Goal: Task Accomplishment & Management: Manage account settings

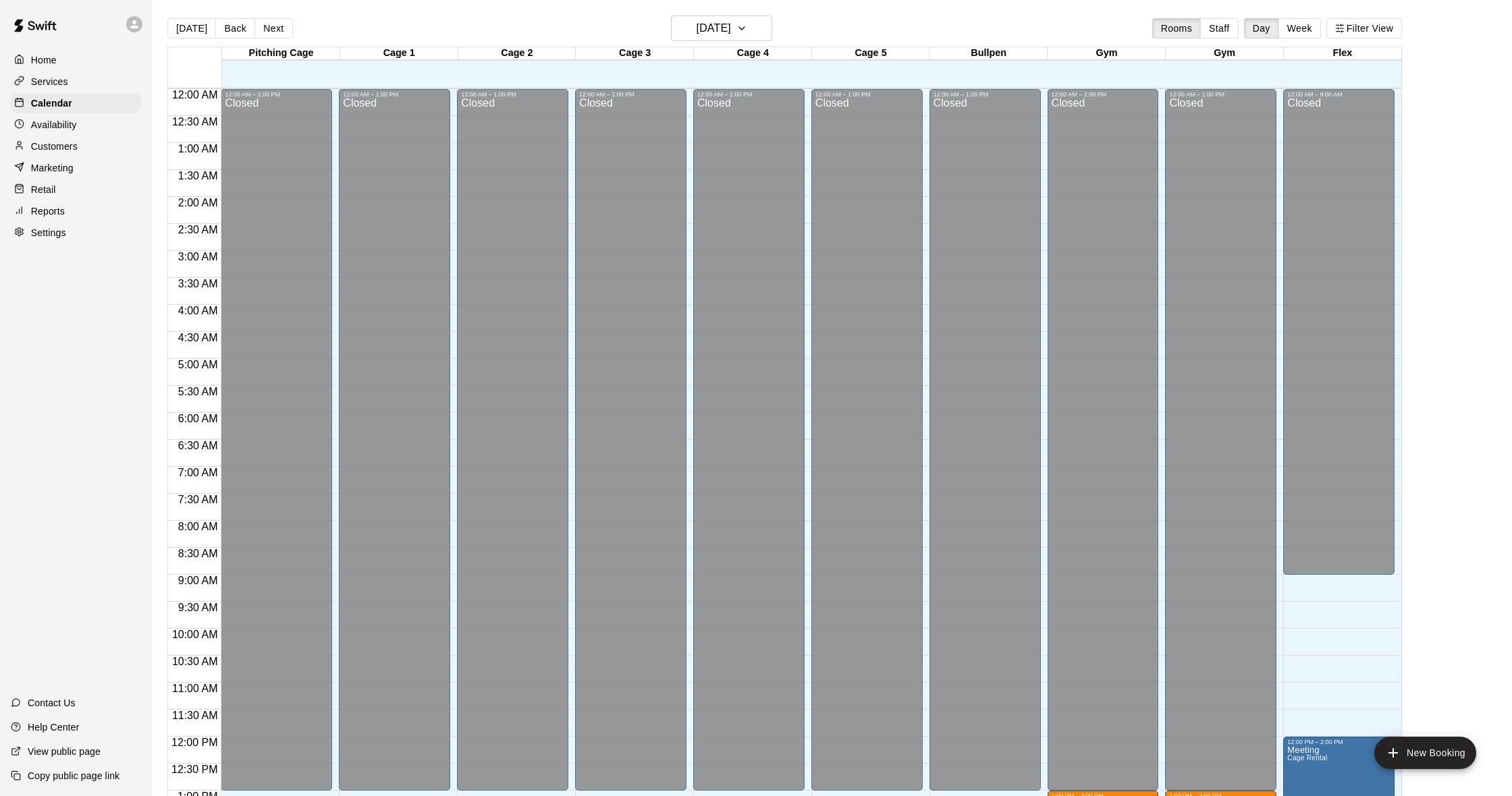
scroll to position [476, 0]
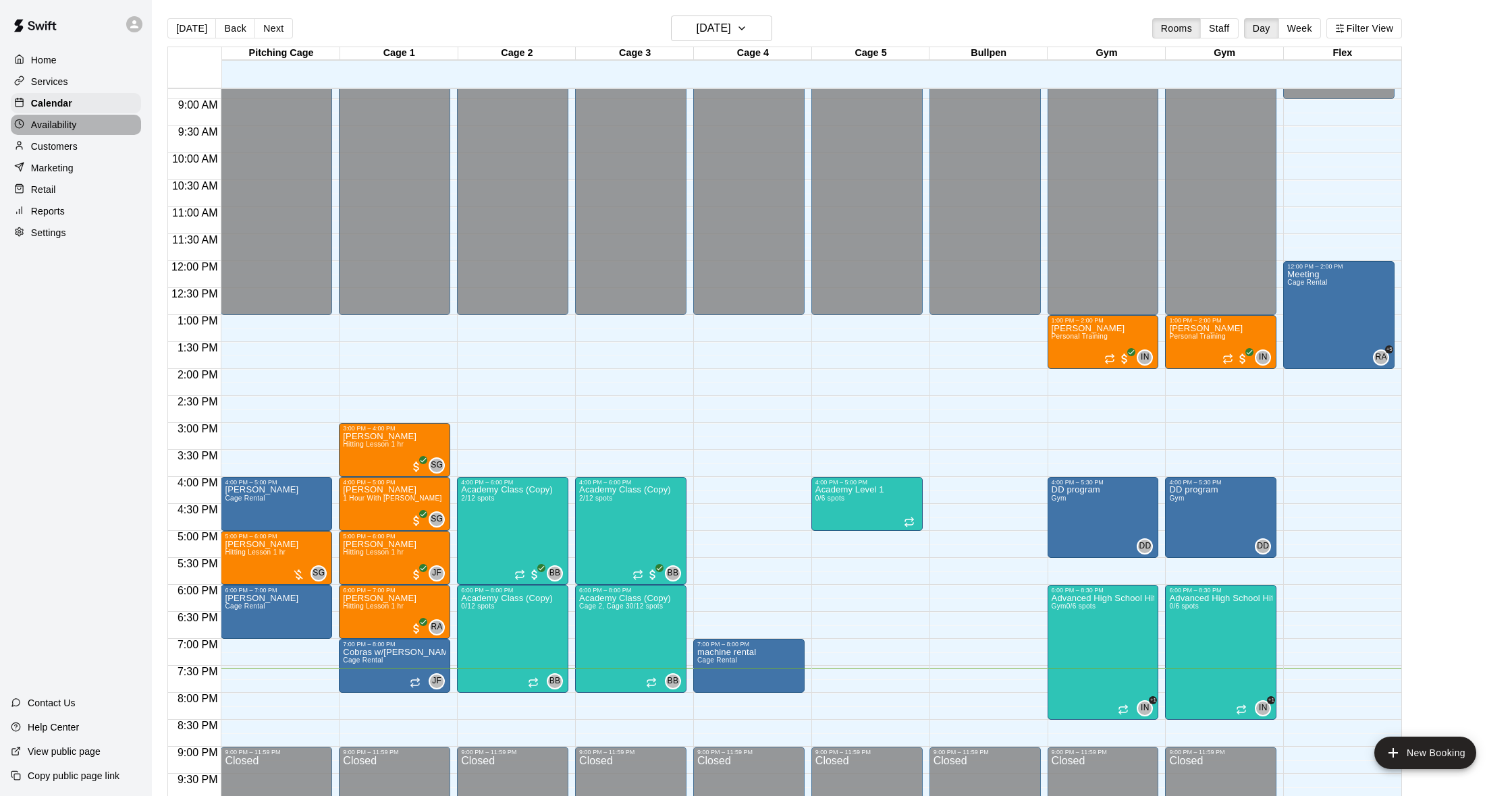
click at [68, 128] on p "Availability" at bounding box center [54, 124] width 46 height 13
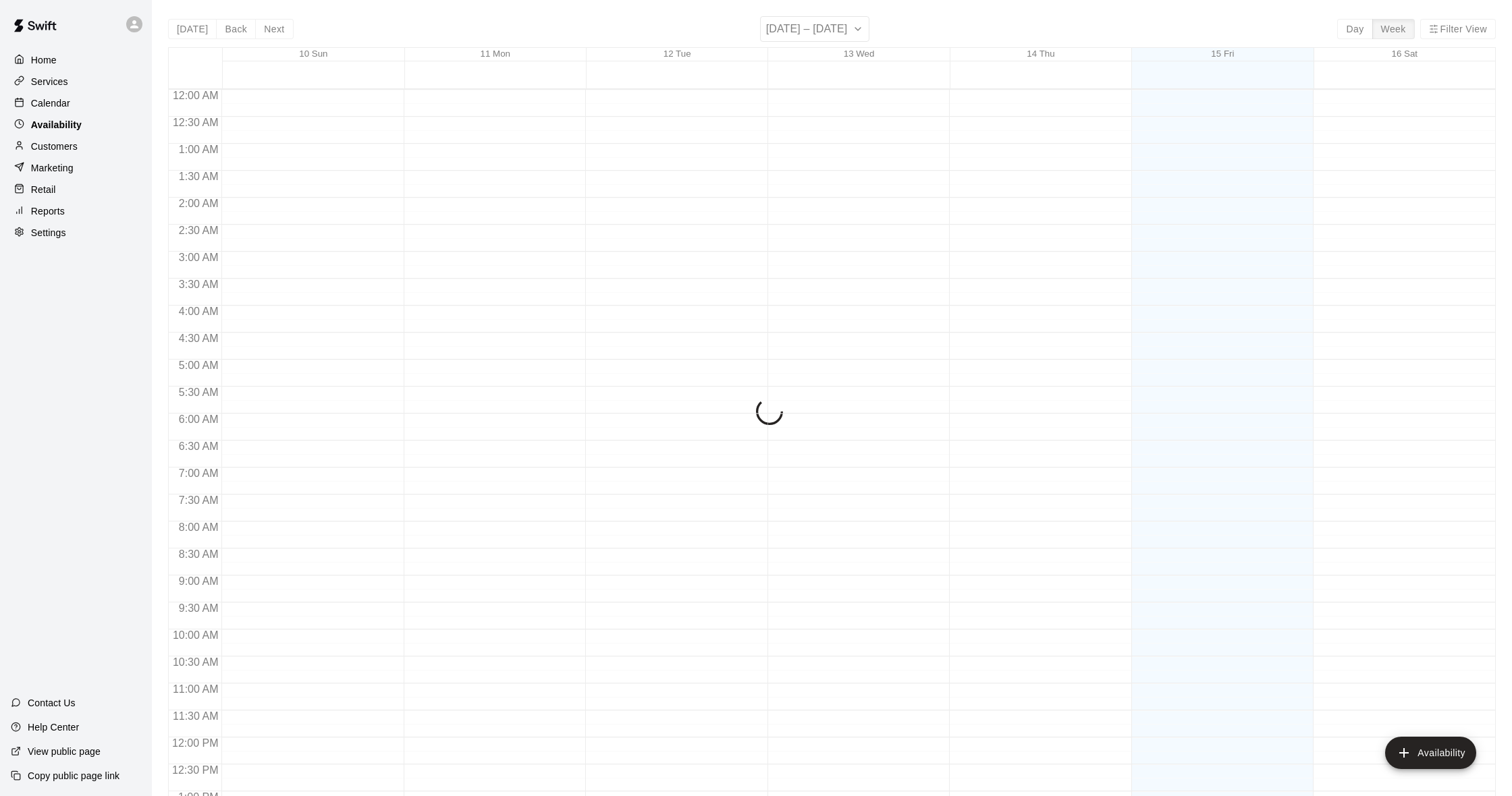
scroll to position [574, 0]
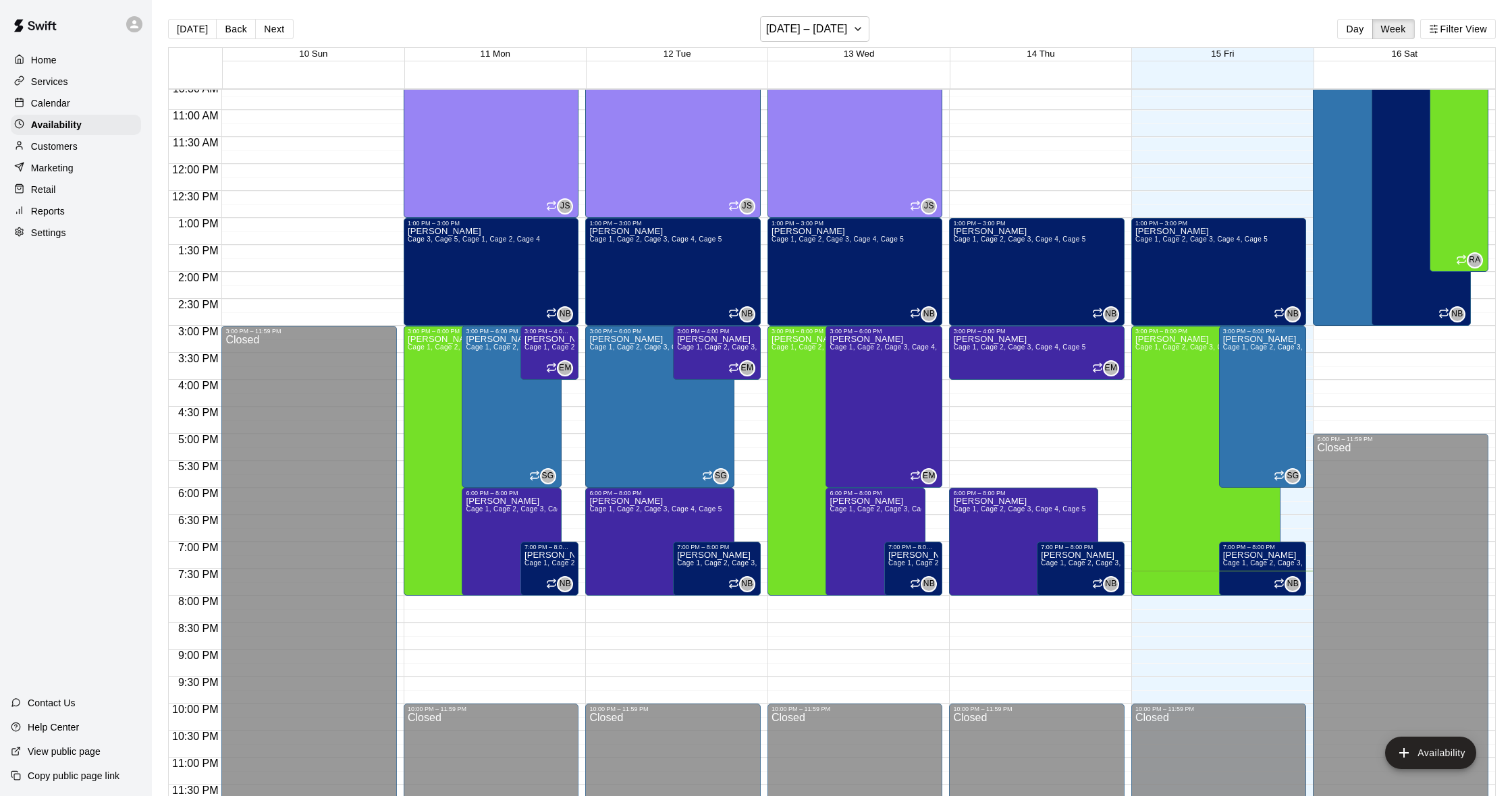
click at [58, 149] on p "Customers" at bounding box center [54, 146] width 46 height 13
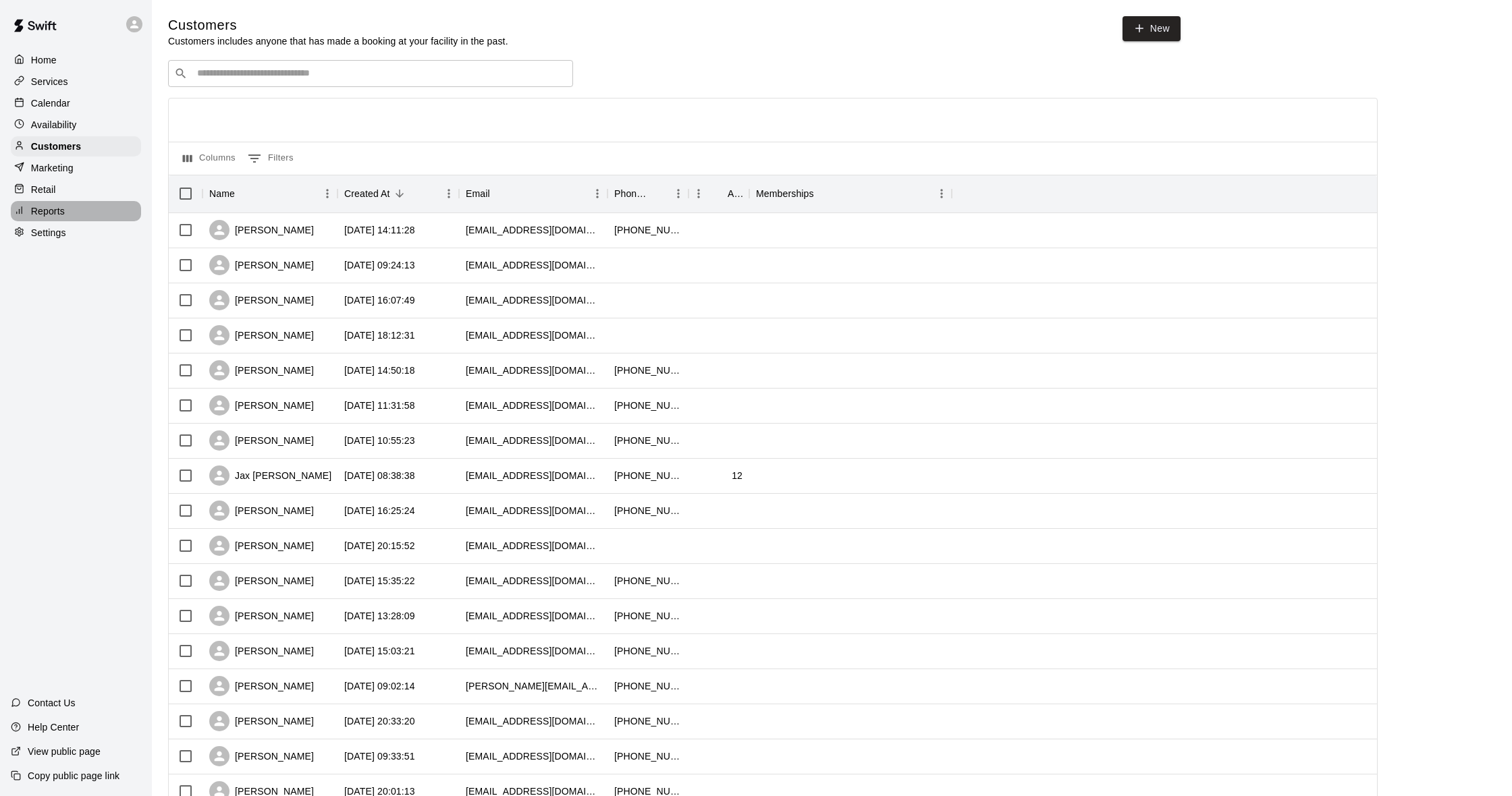
click at [56, 205] on p "Reports" at bounding box center [48, 211] width 34 height 13
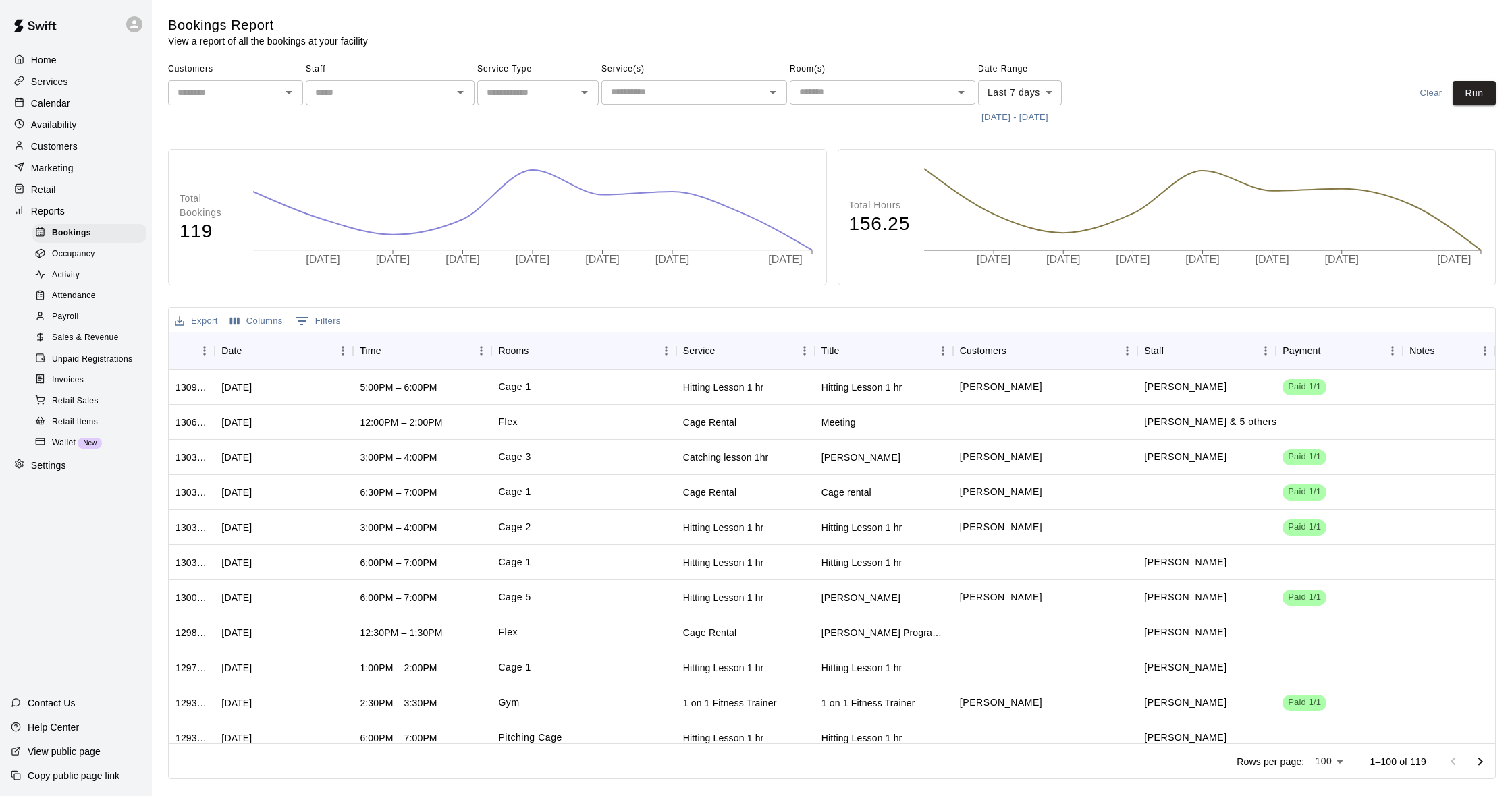
click at [80, 102] on div "Calendar" at bounding box center [75, 103] width 130 height 20
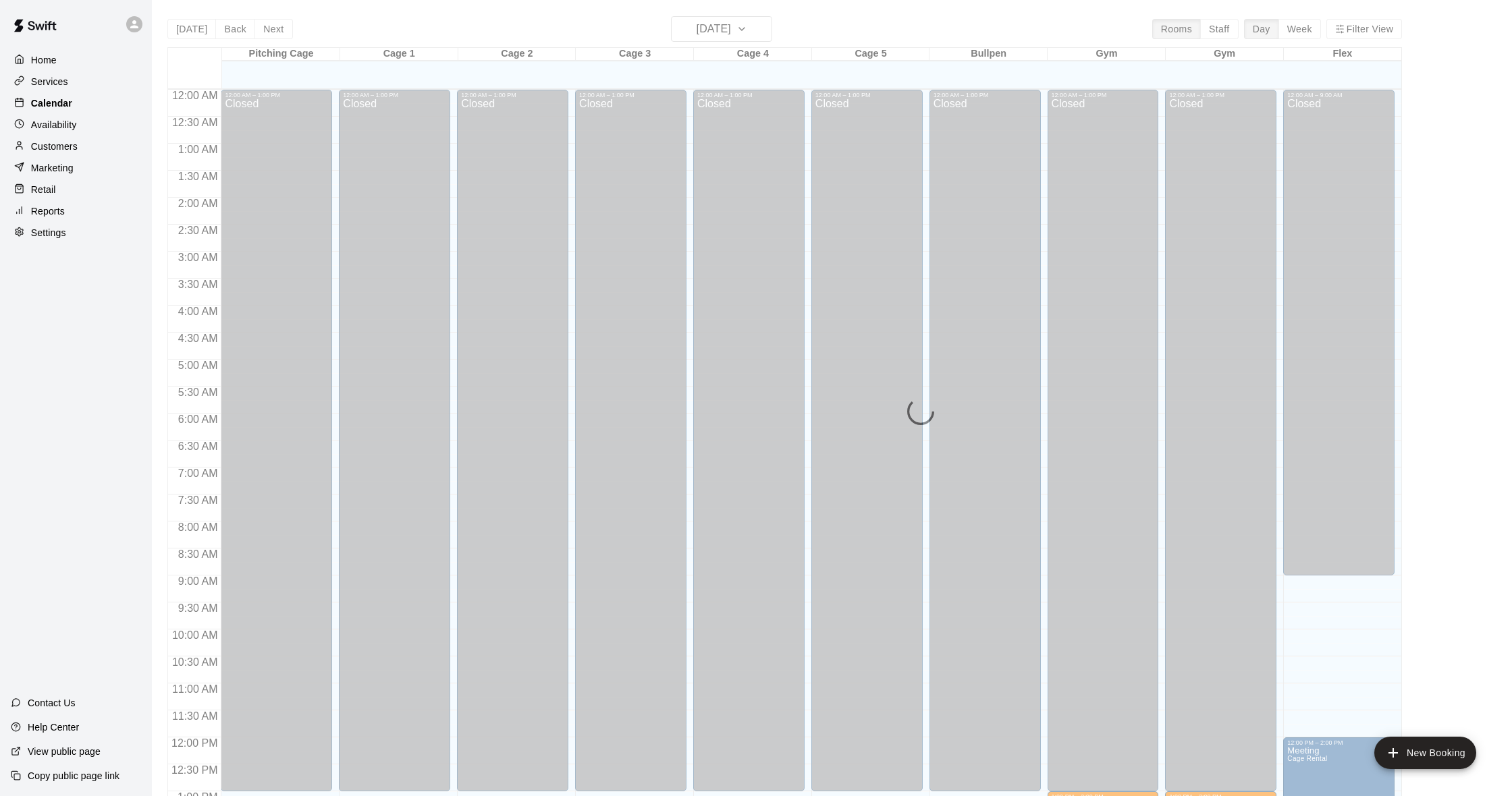
scroll to position [534, 0]
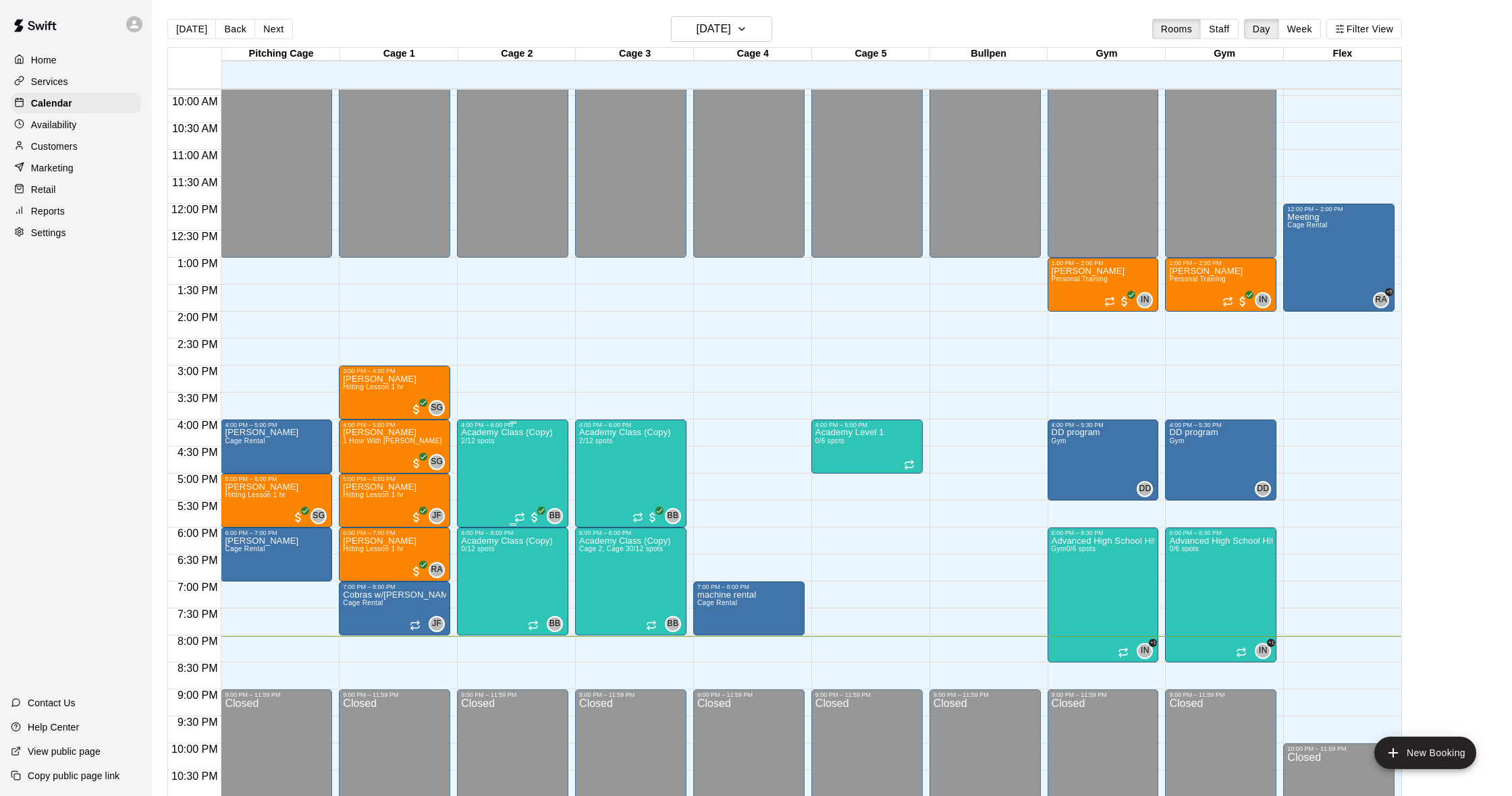
click at [477, 481] on img "edit" at bounding box center [475, 475] width 16 height 16
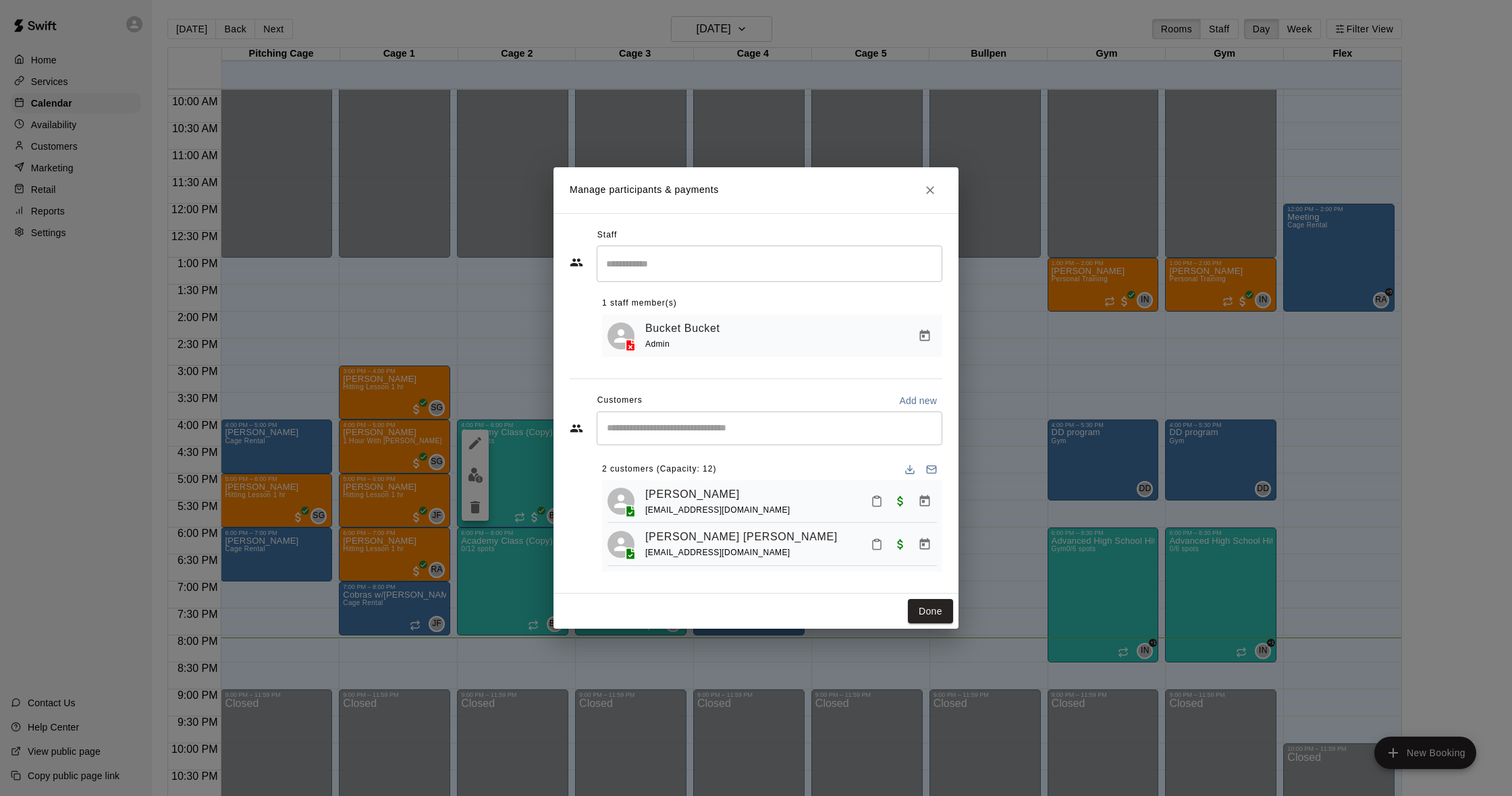
click at [935, 187] on icon "Close" at bounding box center [930, 190] width 13 height 13
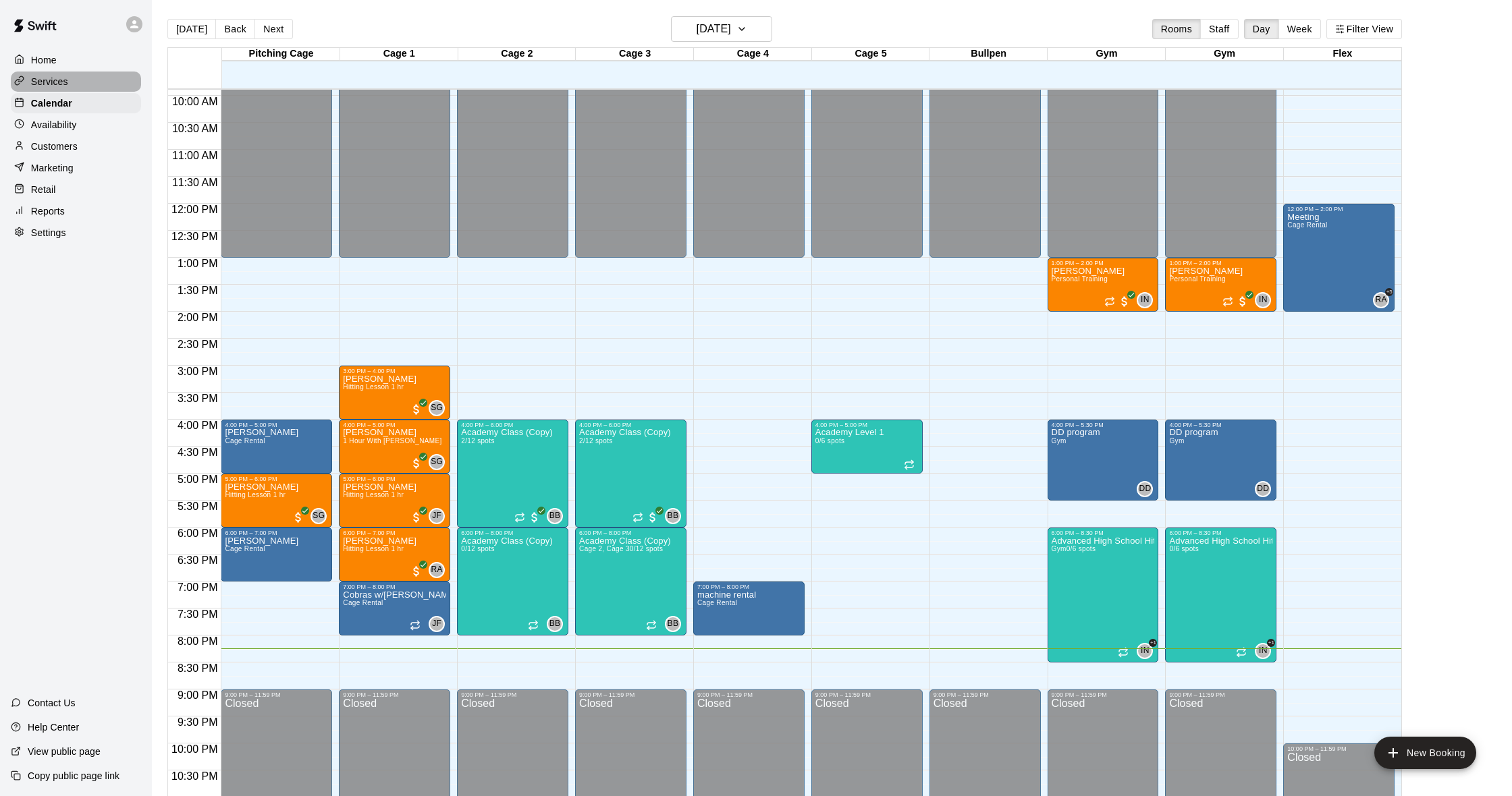
click at [86, 89] on div "Services" at bounding box center [75, 81] width 130 height 20
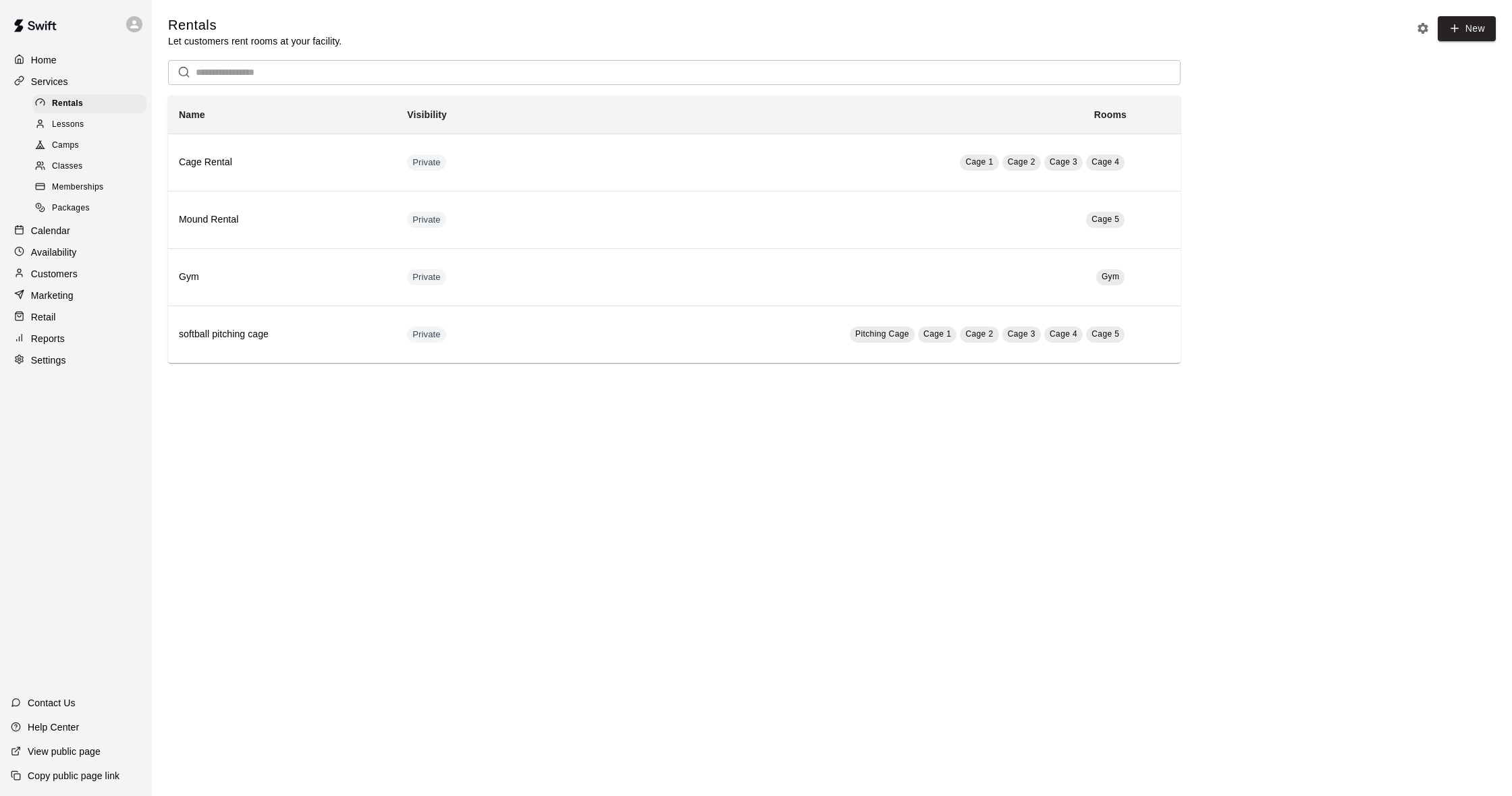
click at [43, 162] on icon at bounding box center [40, 166] width 10 height 10
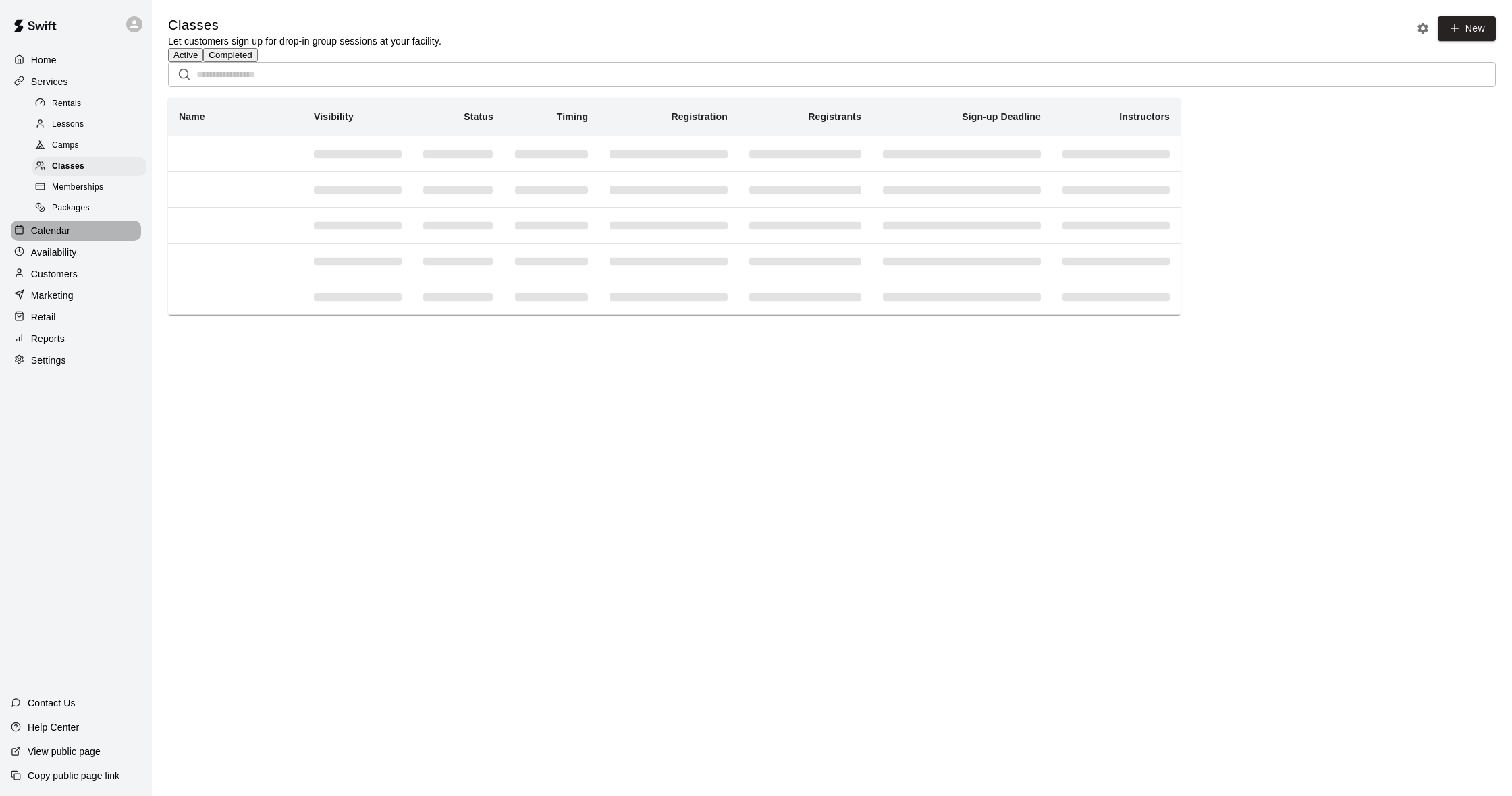
click at [100, 225] on div "Calendar" at bounding box center [75, 231] width 130 height 20
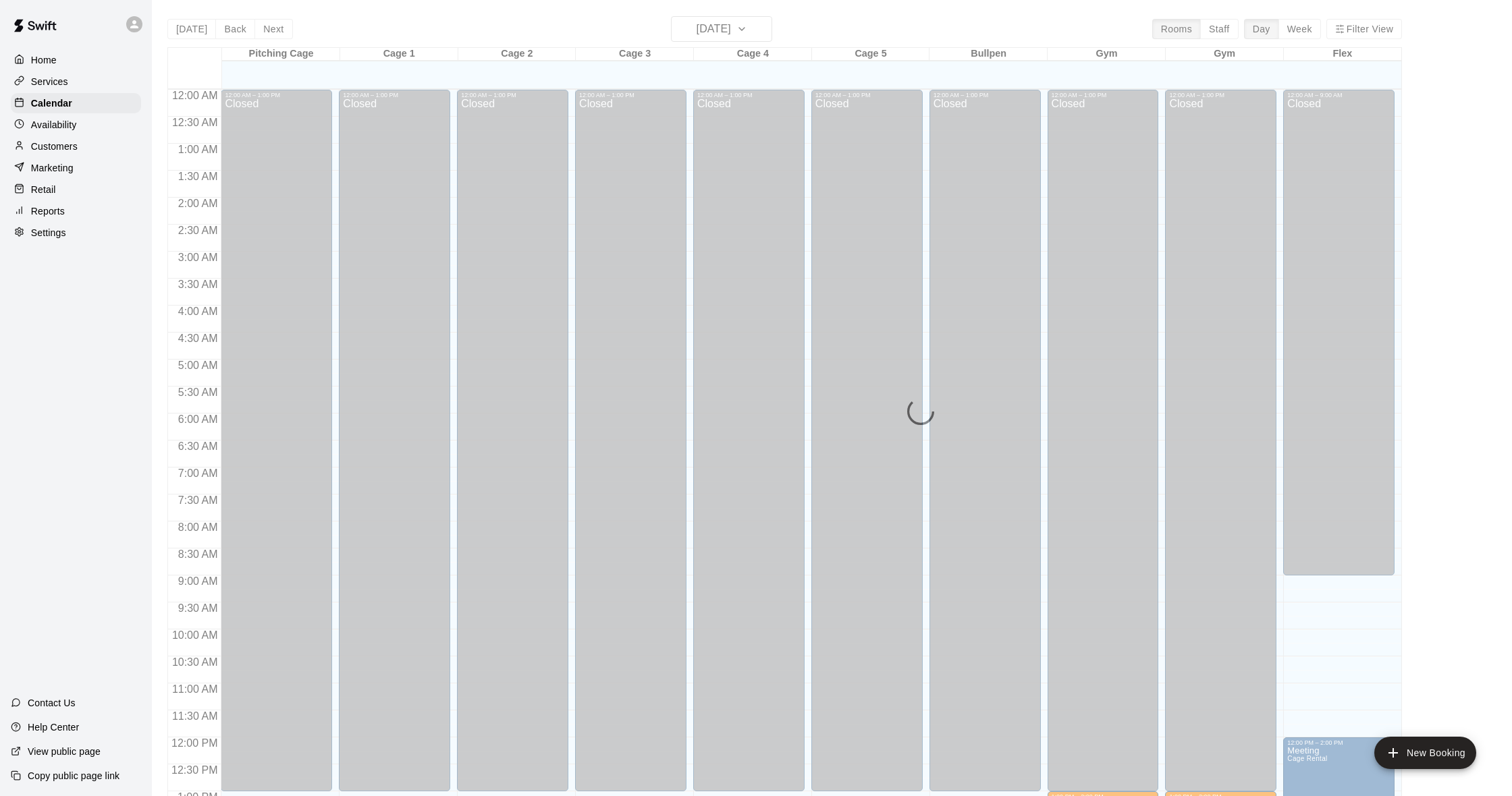
scroll to position [534, 0]
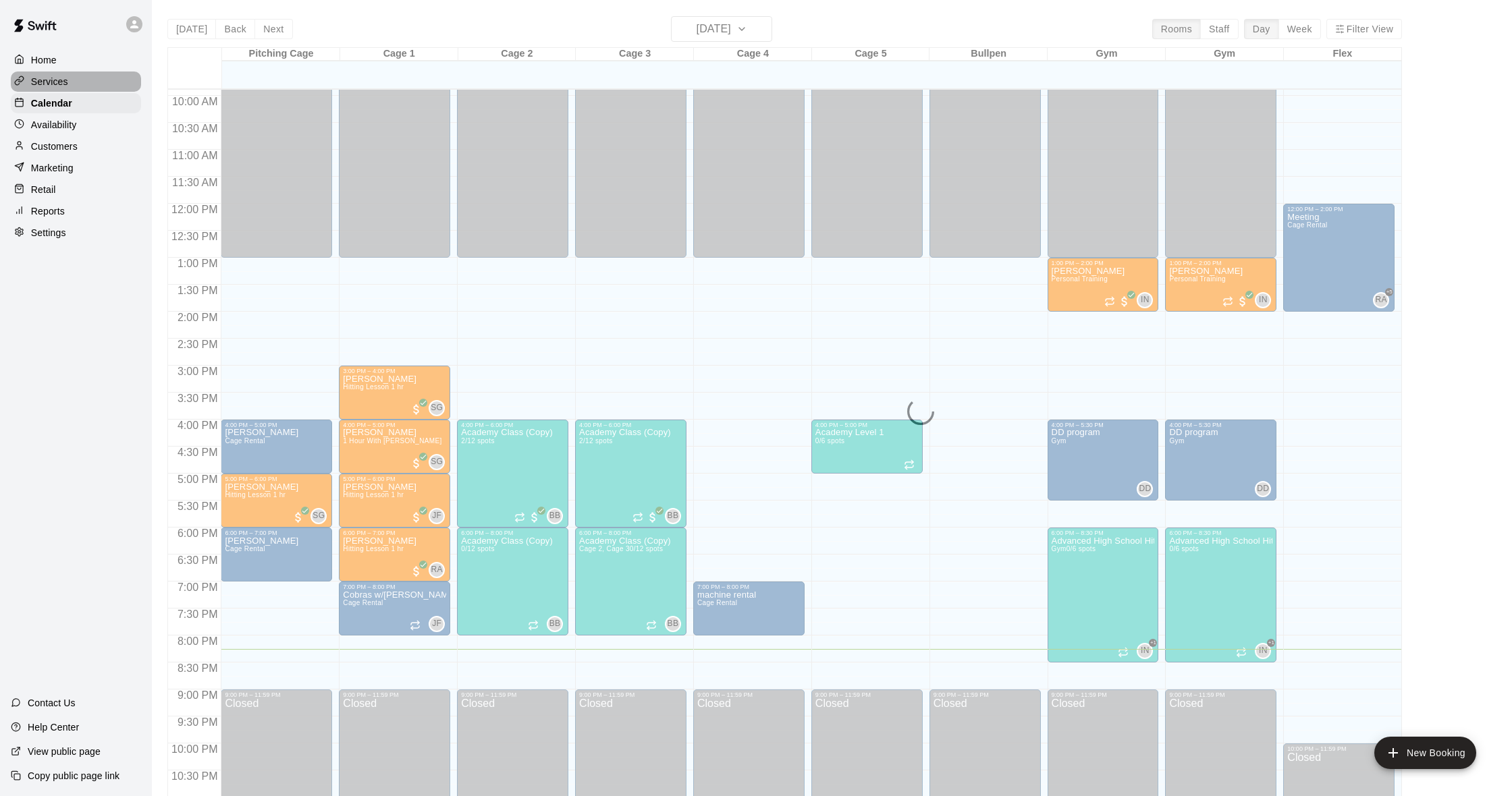
click at [100, 84] on div "Services" at bounding box center [75, 81] width 130 height 20
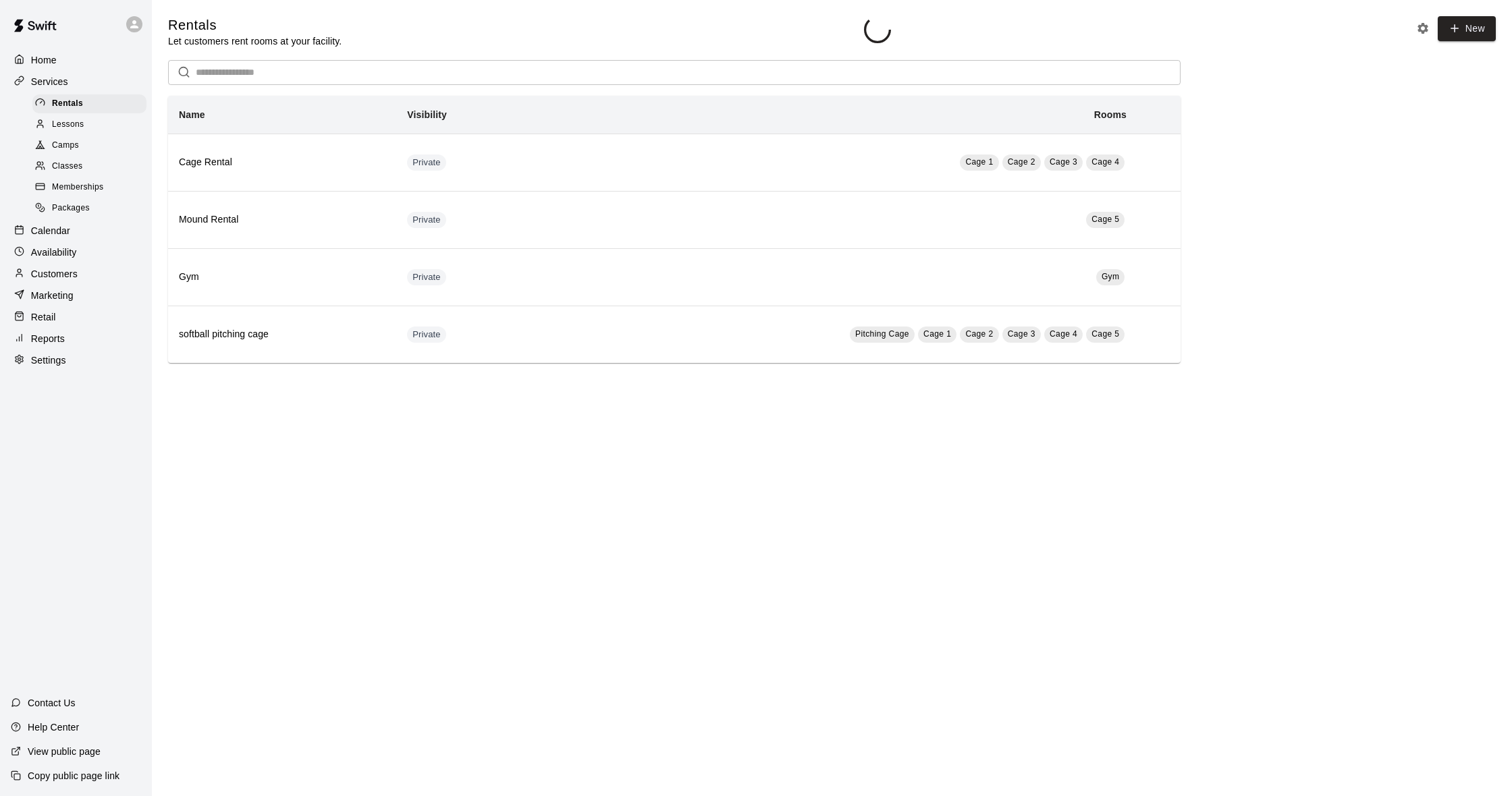
scroll to position [1, 0]
click at [70, 59] on div "Home" at bounding box center [75, 59] width 130 height 20
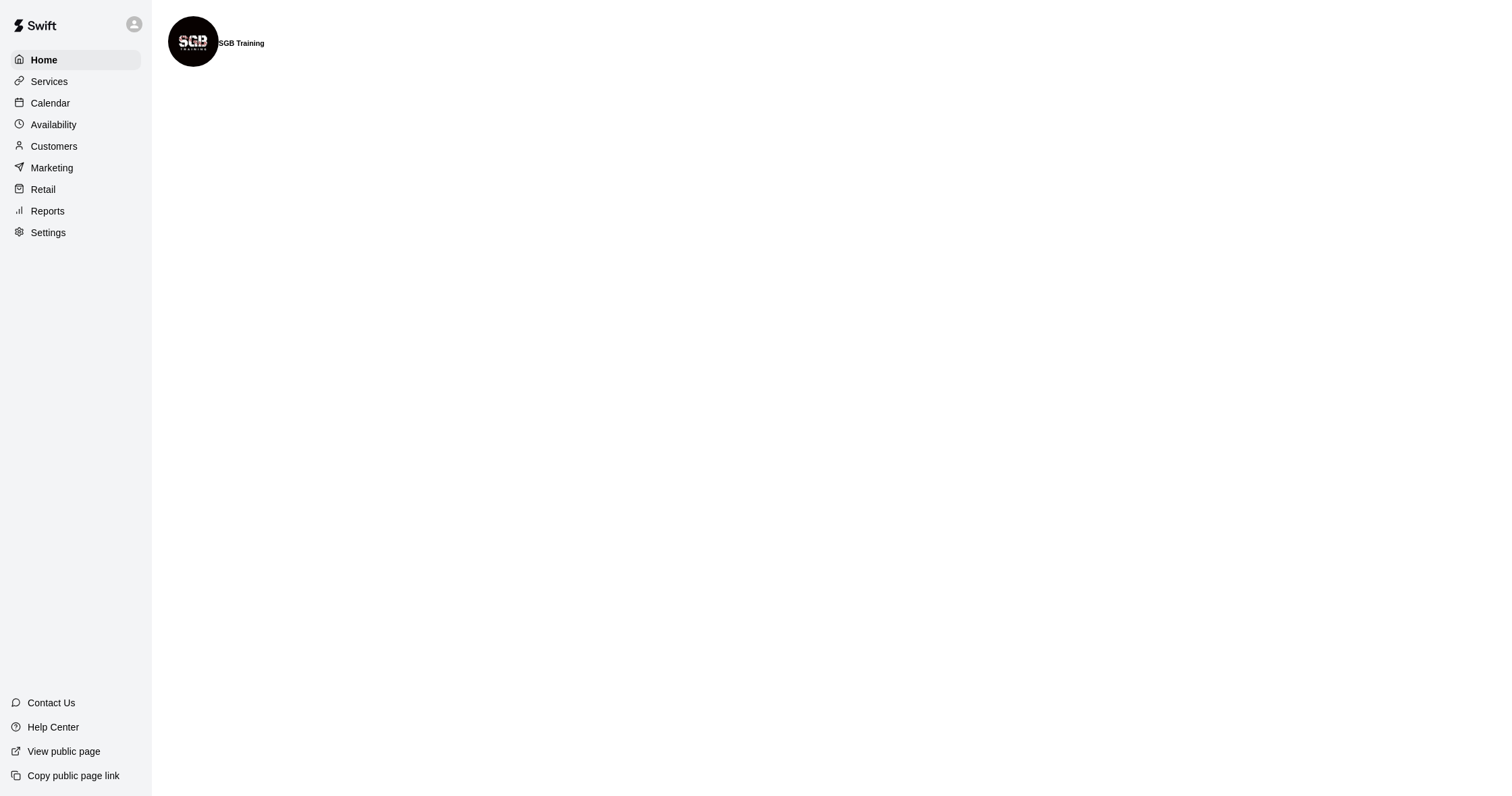
click at [23, 96] on div "Calendar" at bounding box center [75, 103] width 130 height 20
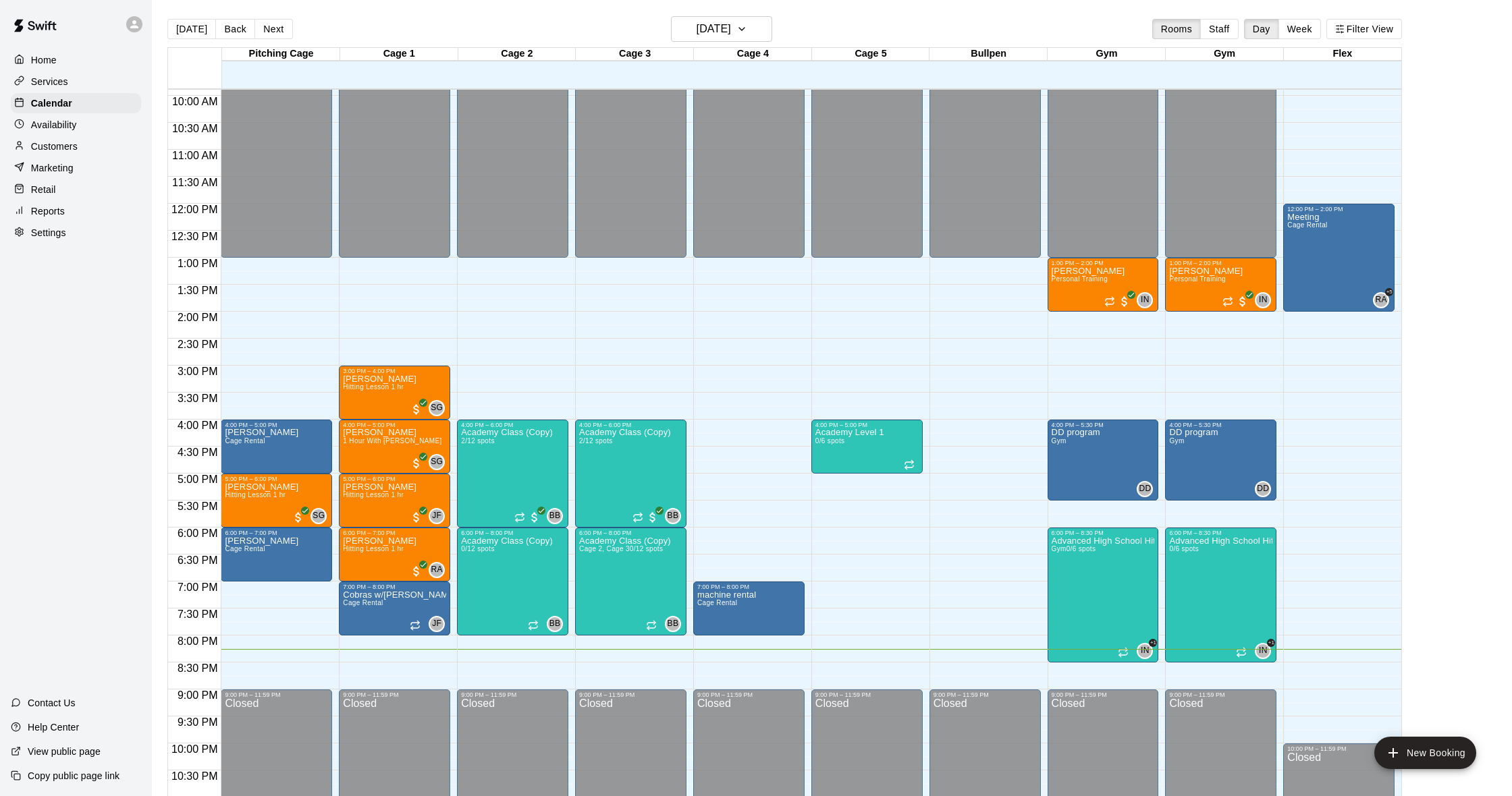
scroll to position [556, 0]
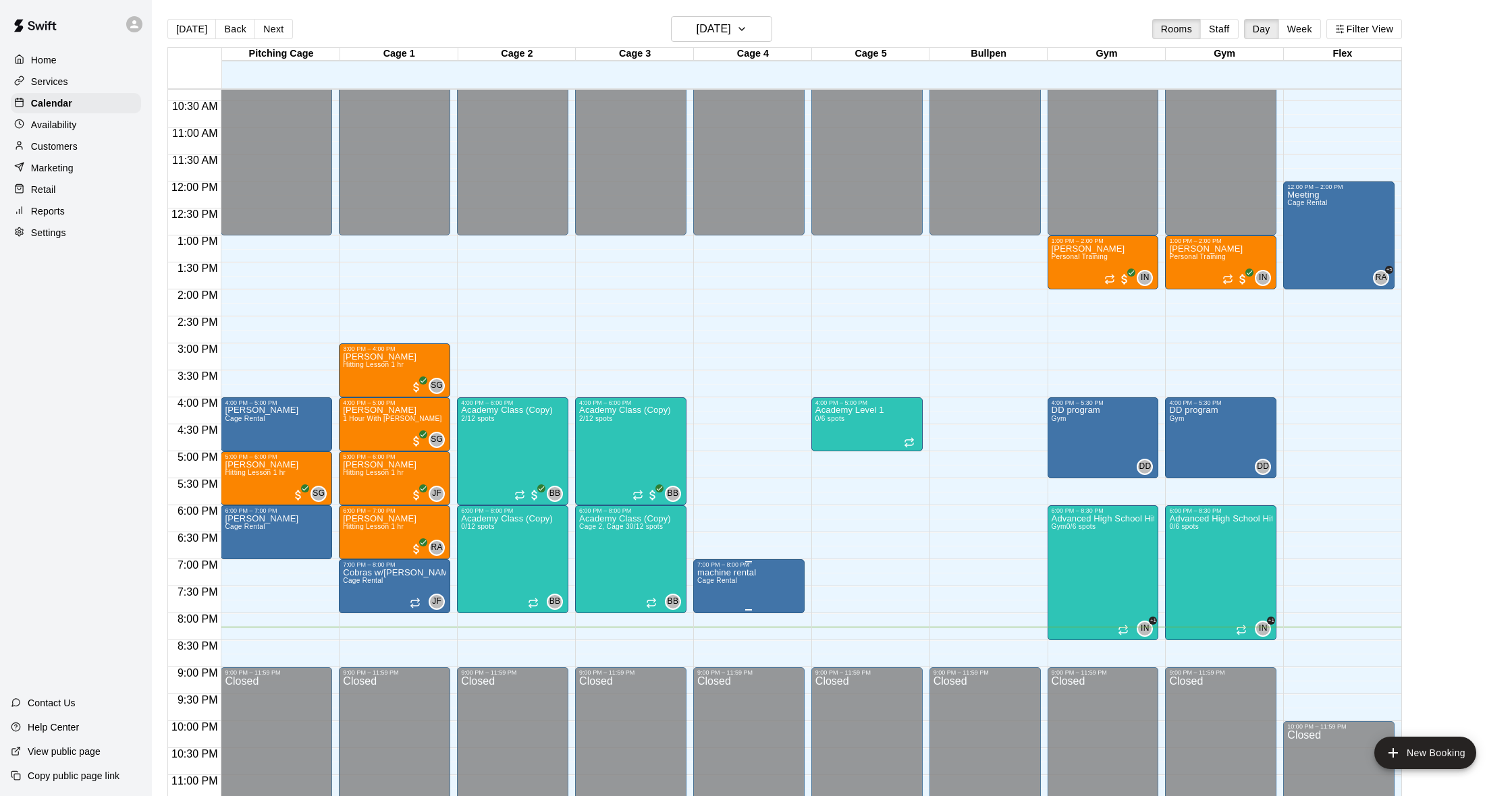
click at [711, 619] on img "edit" at bounding box center [711, 615] width 16 height 16
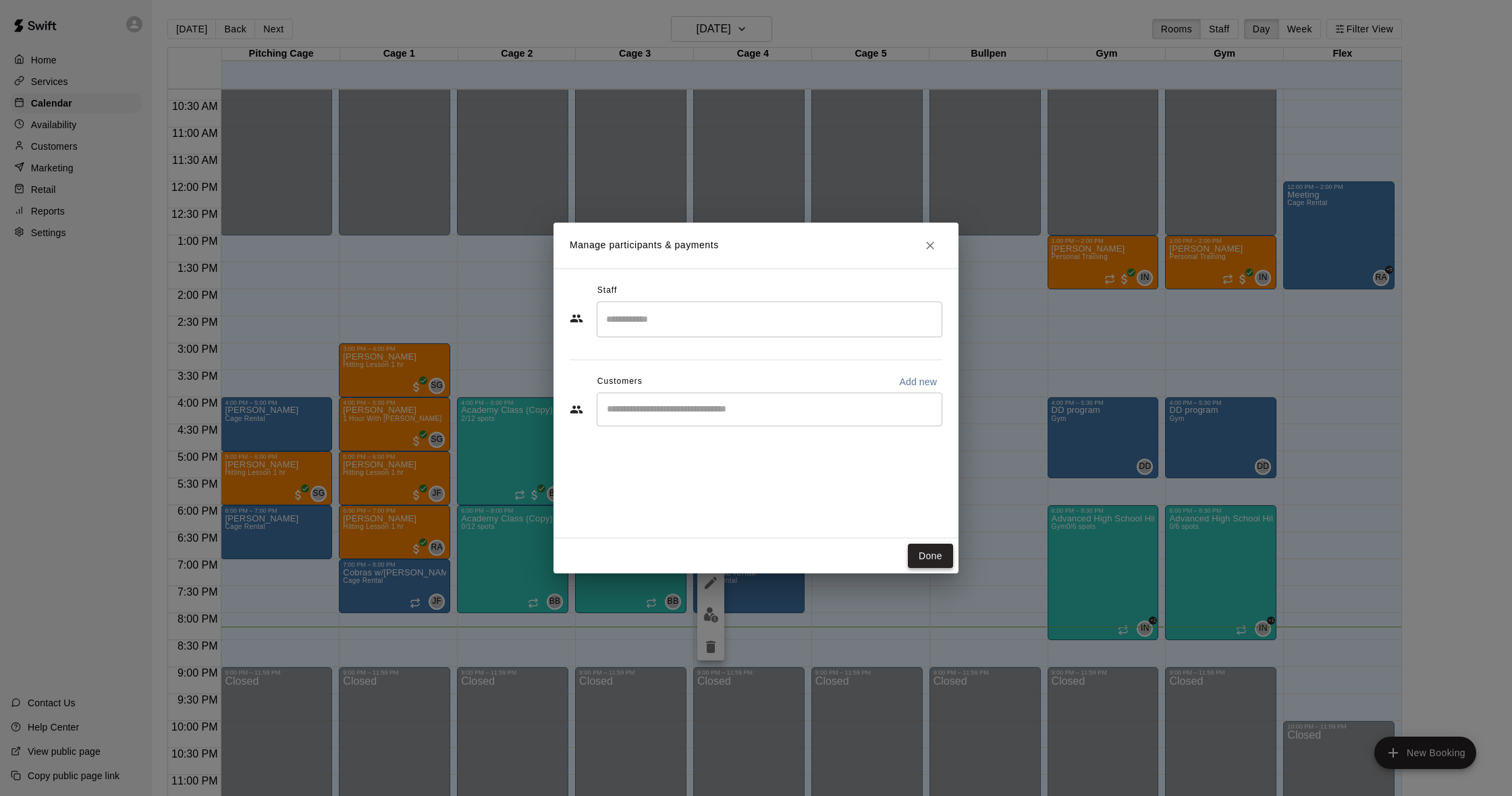
click at [931, 551] on button "Done" at bounding box center [931, 557] width 45 height 25
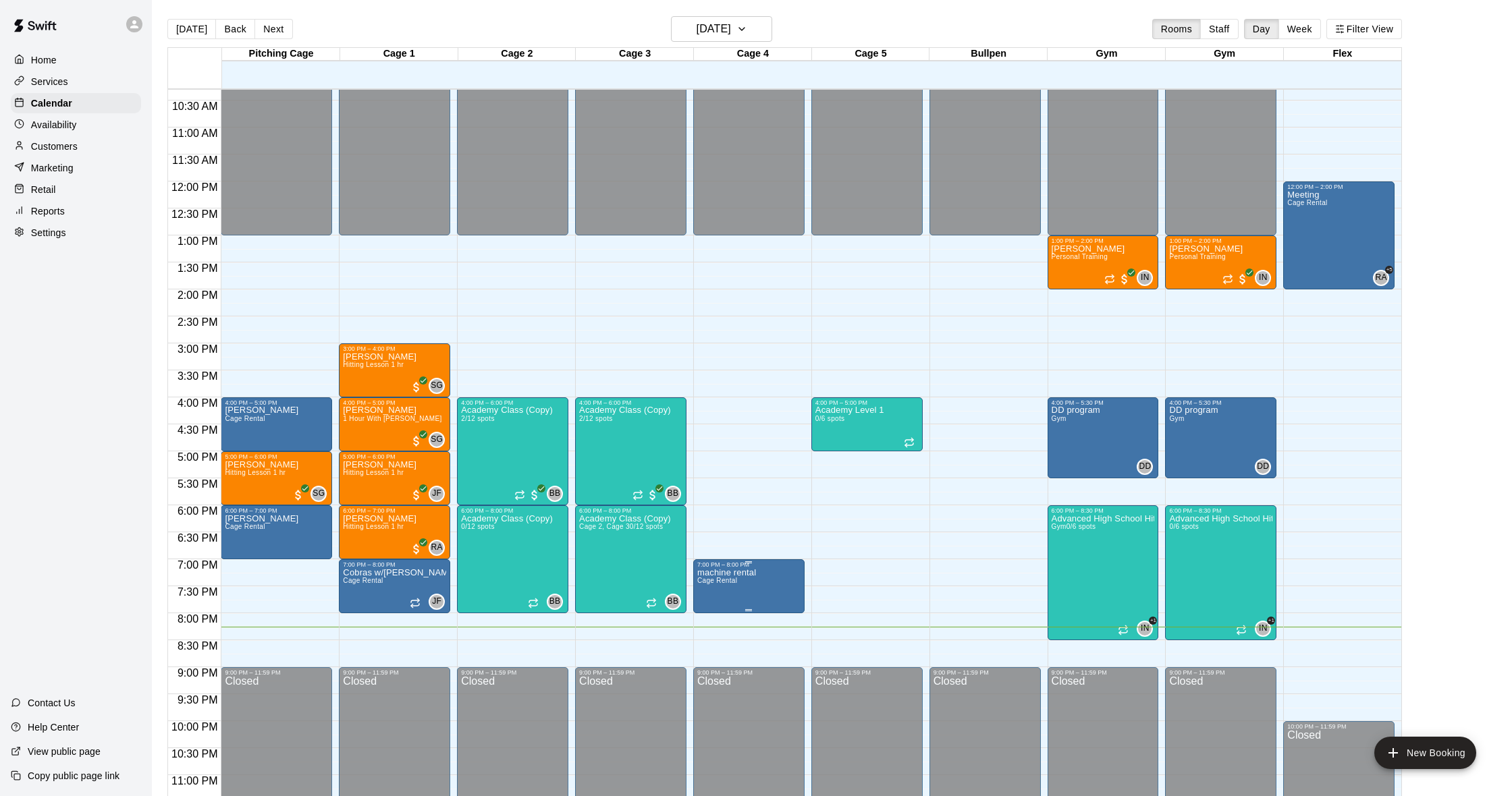
click at [762, 567] on div "7:00 PM – 8:00 PM" at bounding box center [749, 565] width 103 height 7
click at [712, 585] on button "edit" at bounding box center [711, 575] width 27 height 27
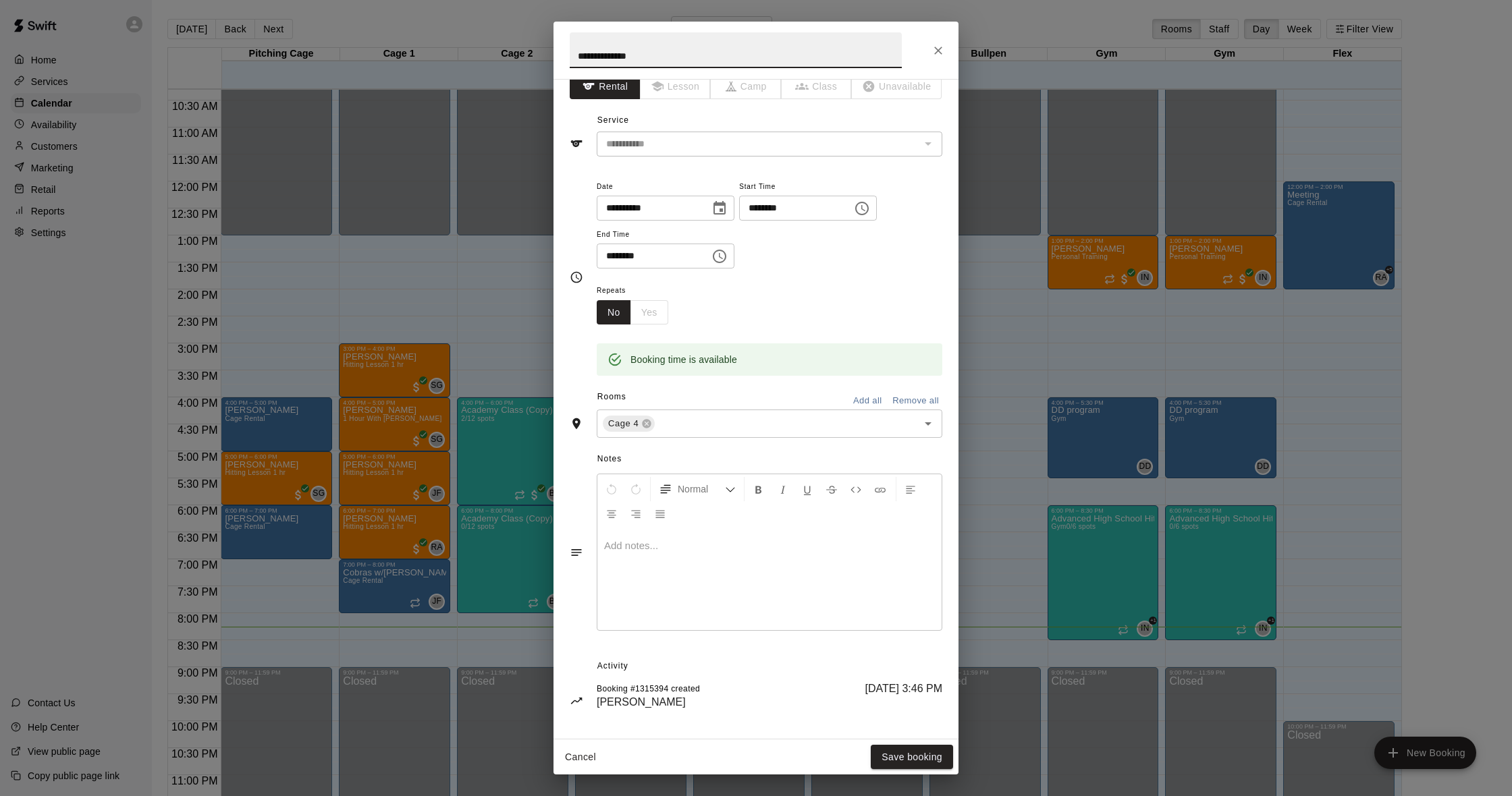
scroll to position [16, 0]
click at [902, 749] on button "Save booking" at bounding box center [912, 758] width 82 height 25
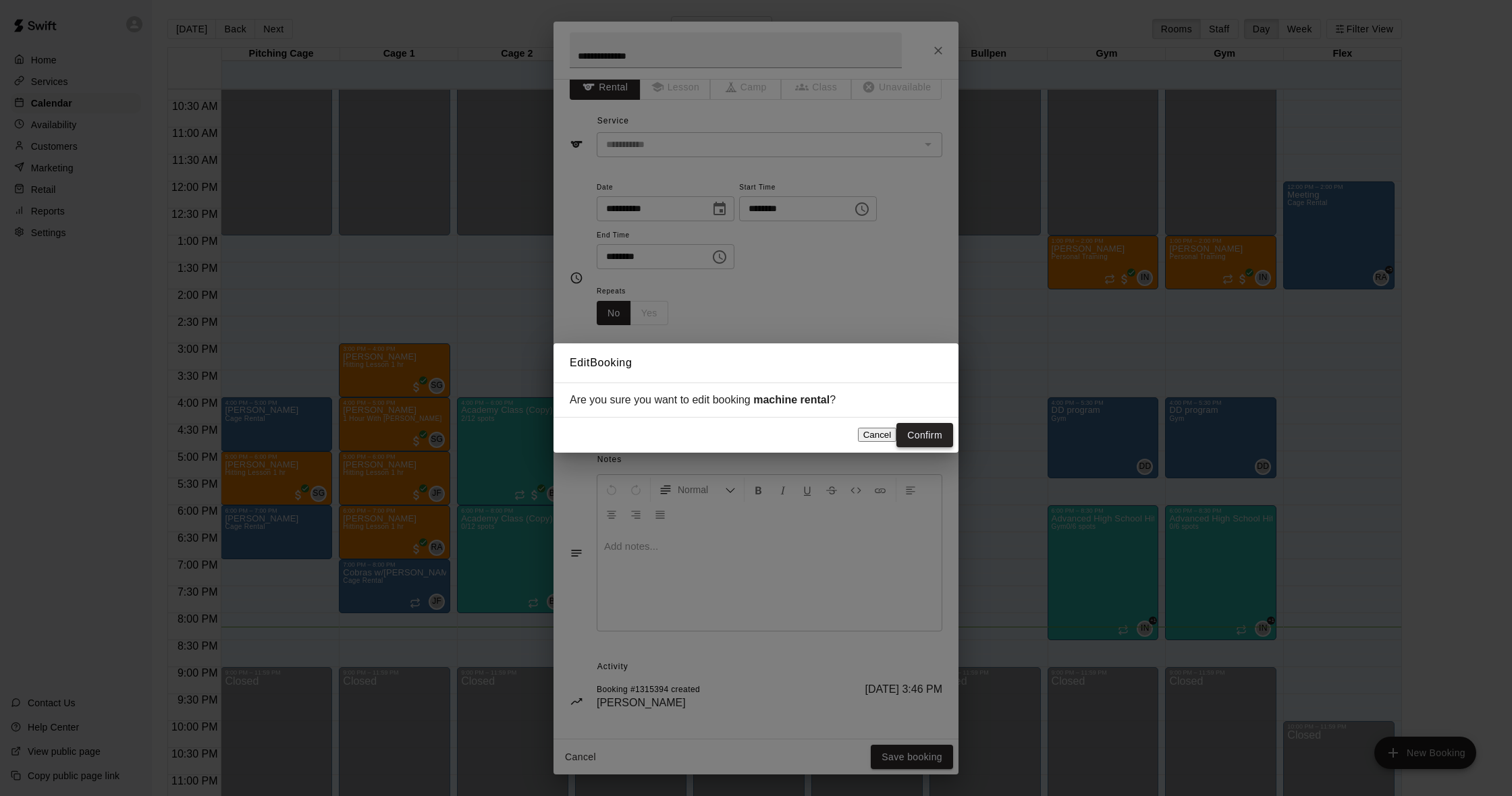
click at [918, 439] on button "Confirm" at bounding box center [925, 435] width 57 height 25
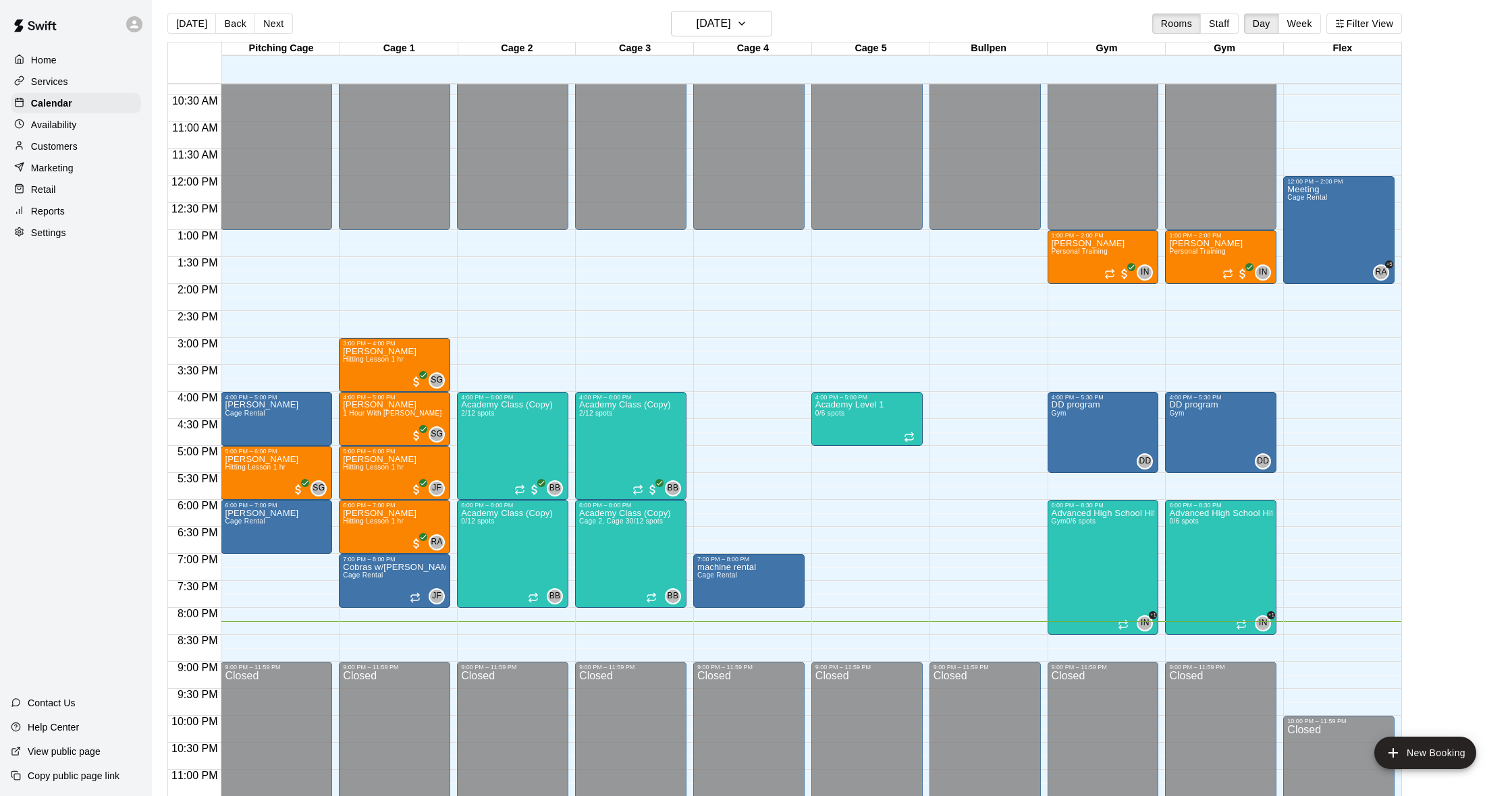
scroll to position [8, 0]
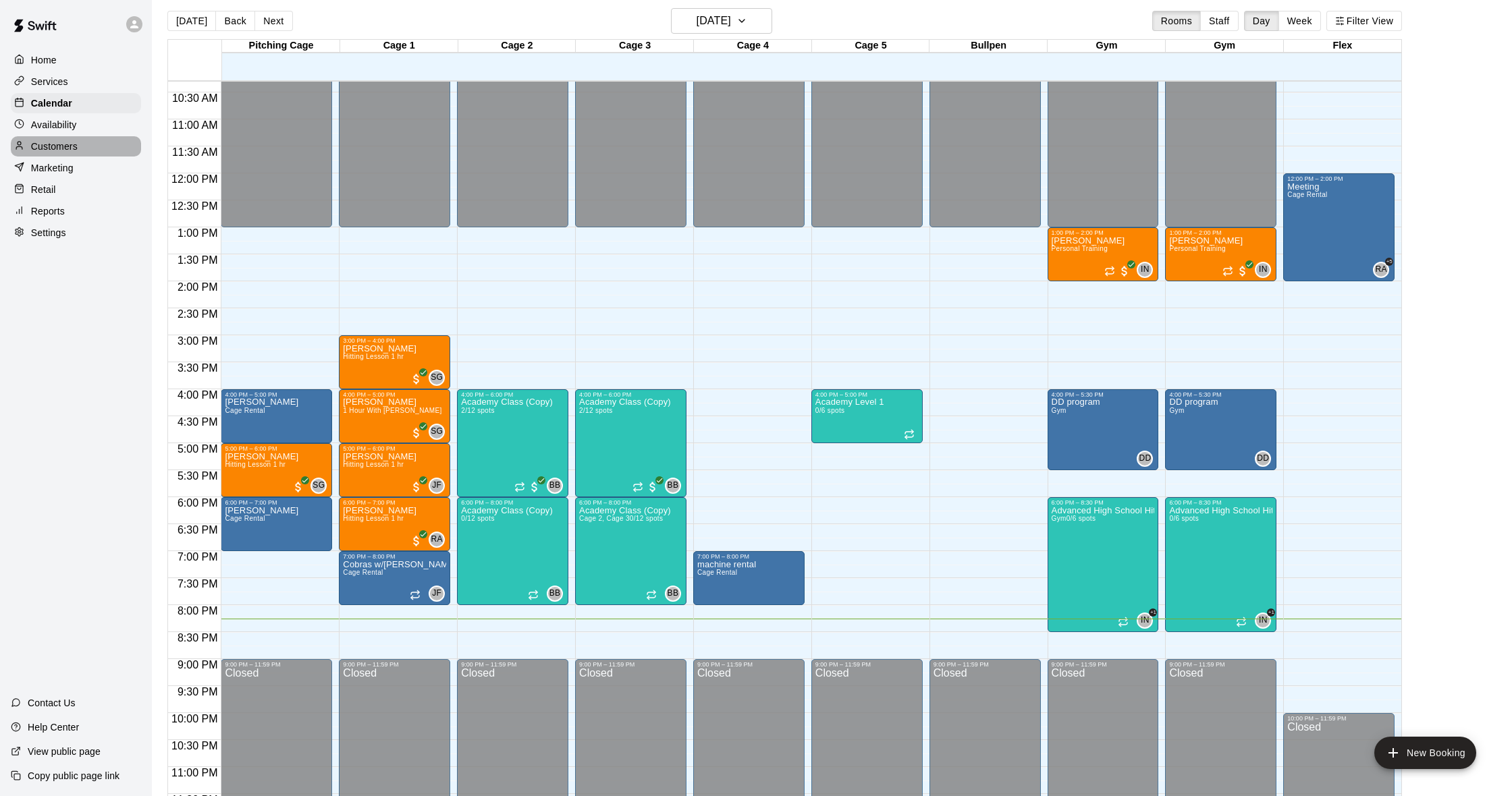
click at [56, 142] on p "Customers" at bounding box center [54, 146] width 46 height 13
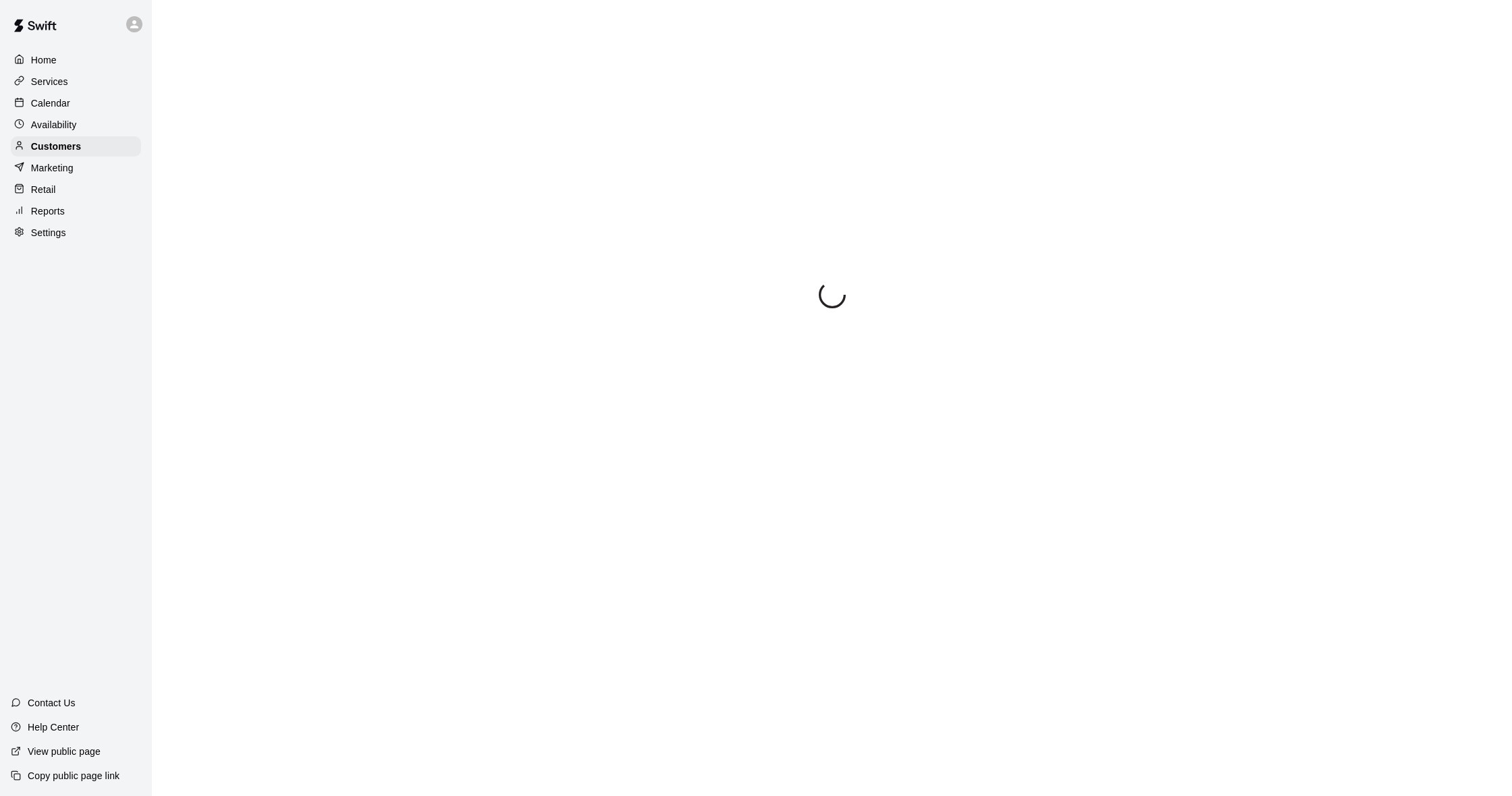
click at [78, 174] on div "Marketing" at bounding box center [75, 168] width 130 height 20
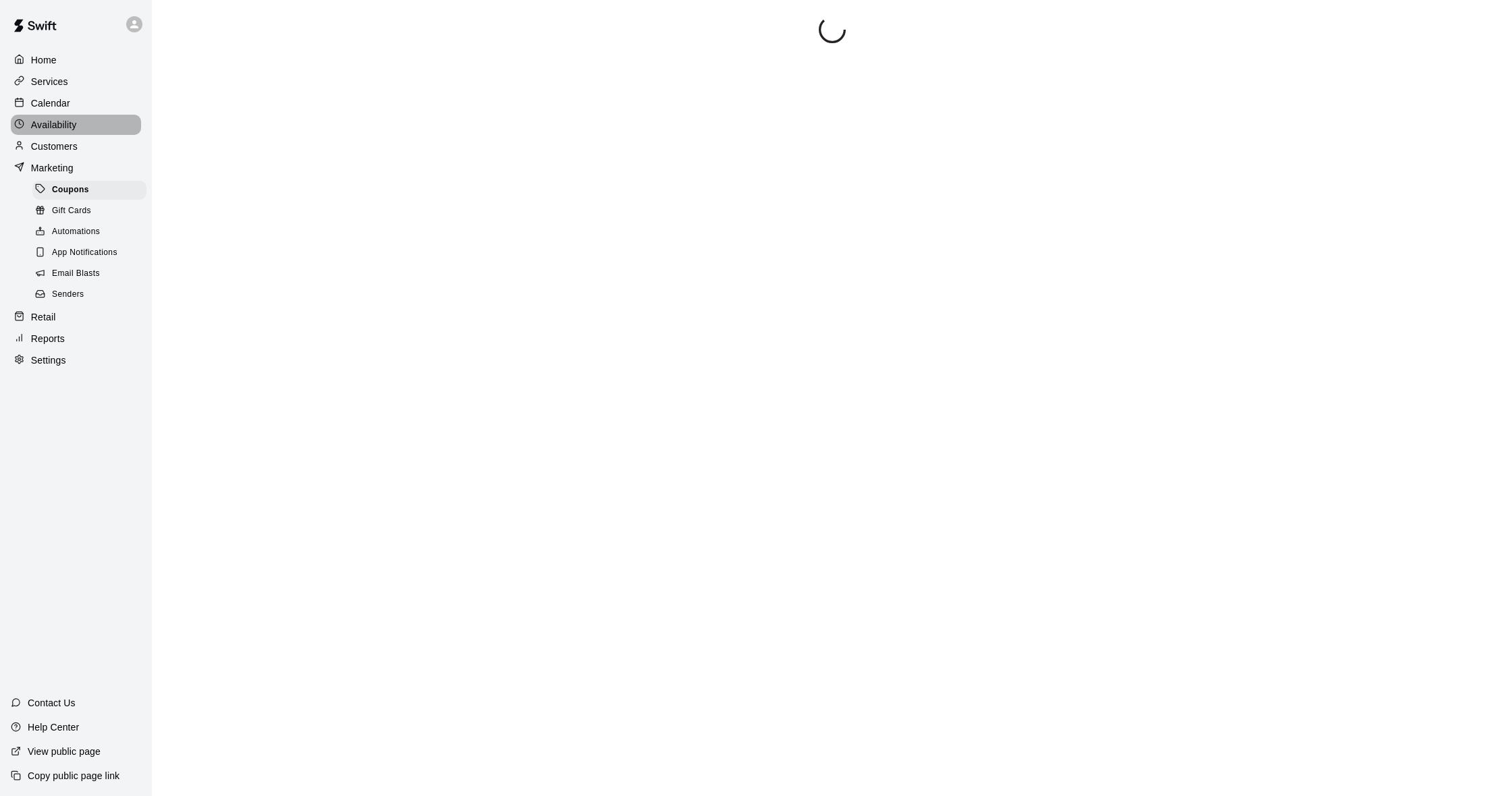
click at [68, 126] on p "Availability" at bounding box center [54, 124] width 46 height 13
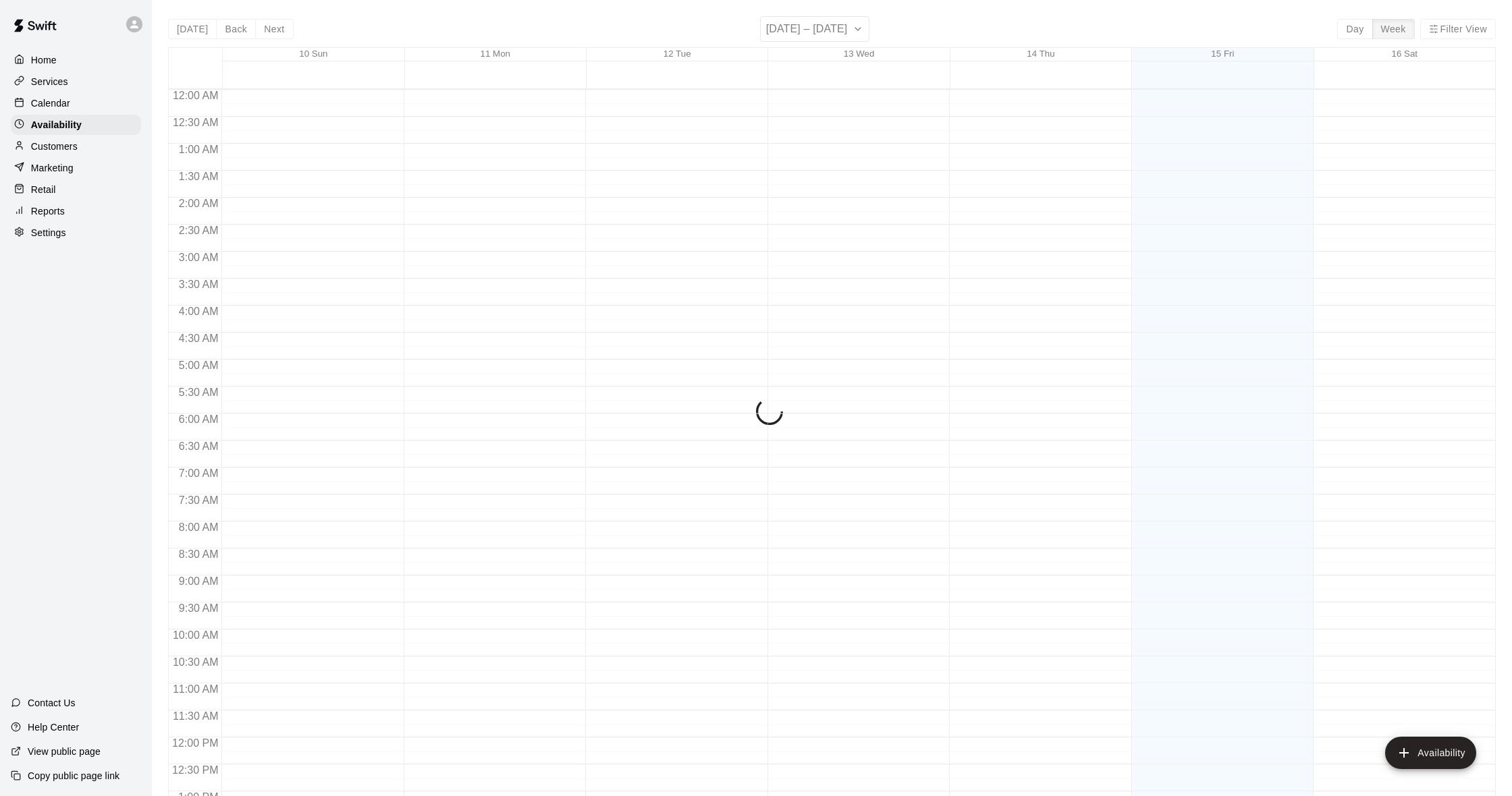
scroll to position [574, 0]
click at [89, 90] on div "Services" at bounding box center [75, 81] width 130 height 20
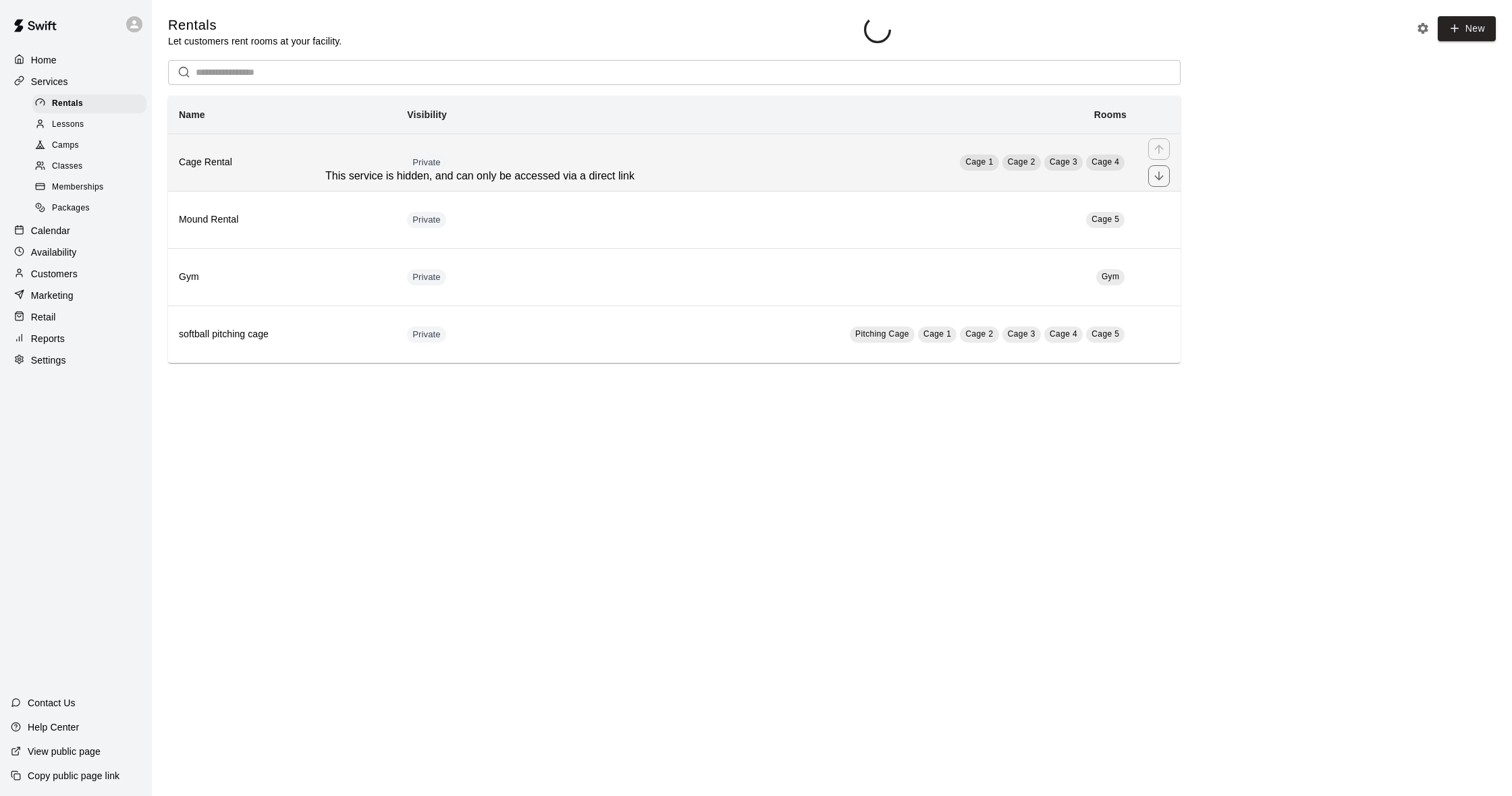
click at [432, 159] on span "Private" at bounding box center [427, 163] width 39 height 13
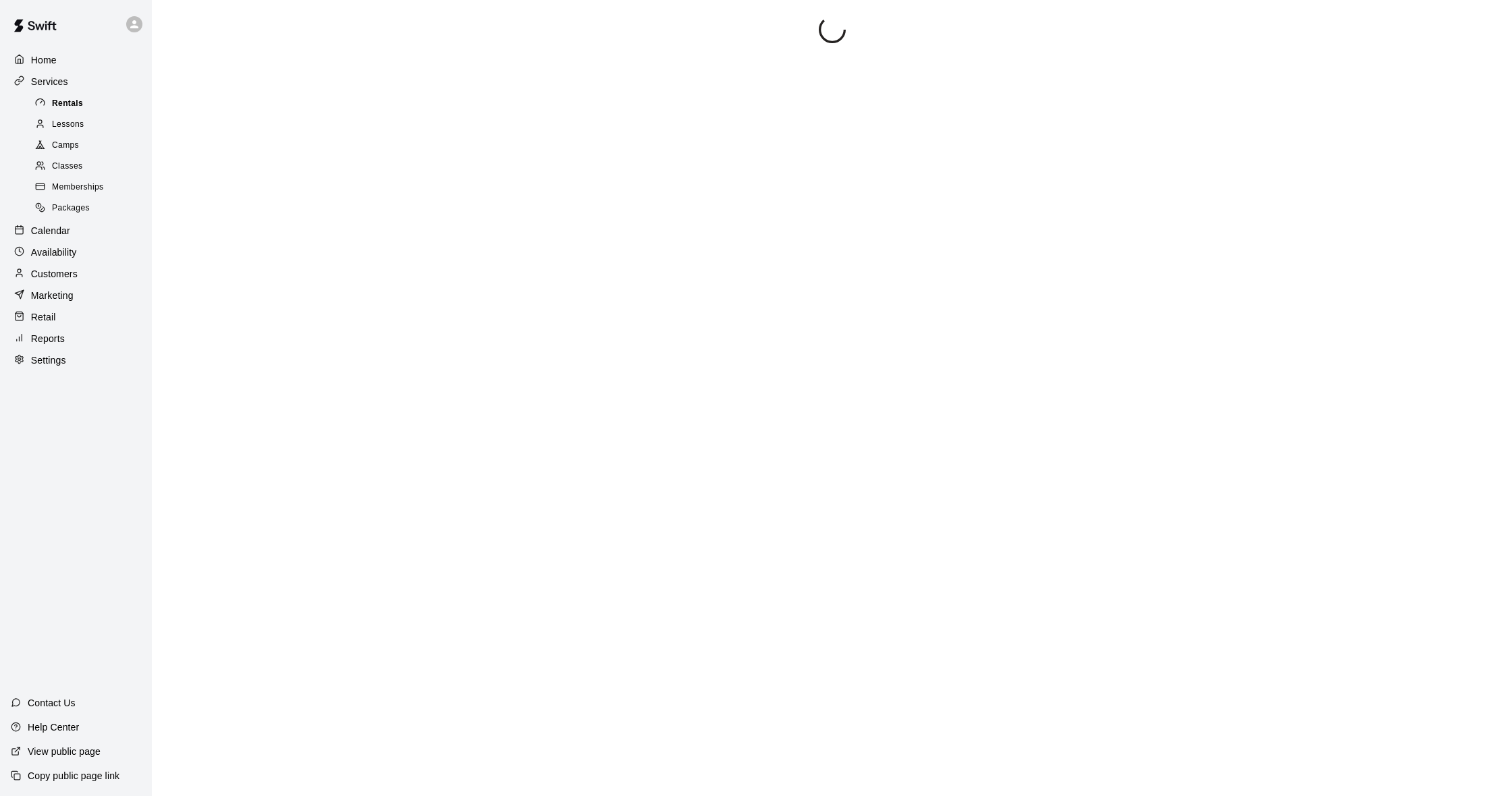
click at [76, 94] on div "Rentals" at bounding box center [89, 104] width 114 height 19
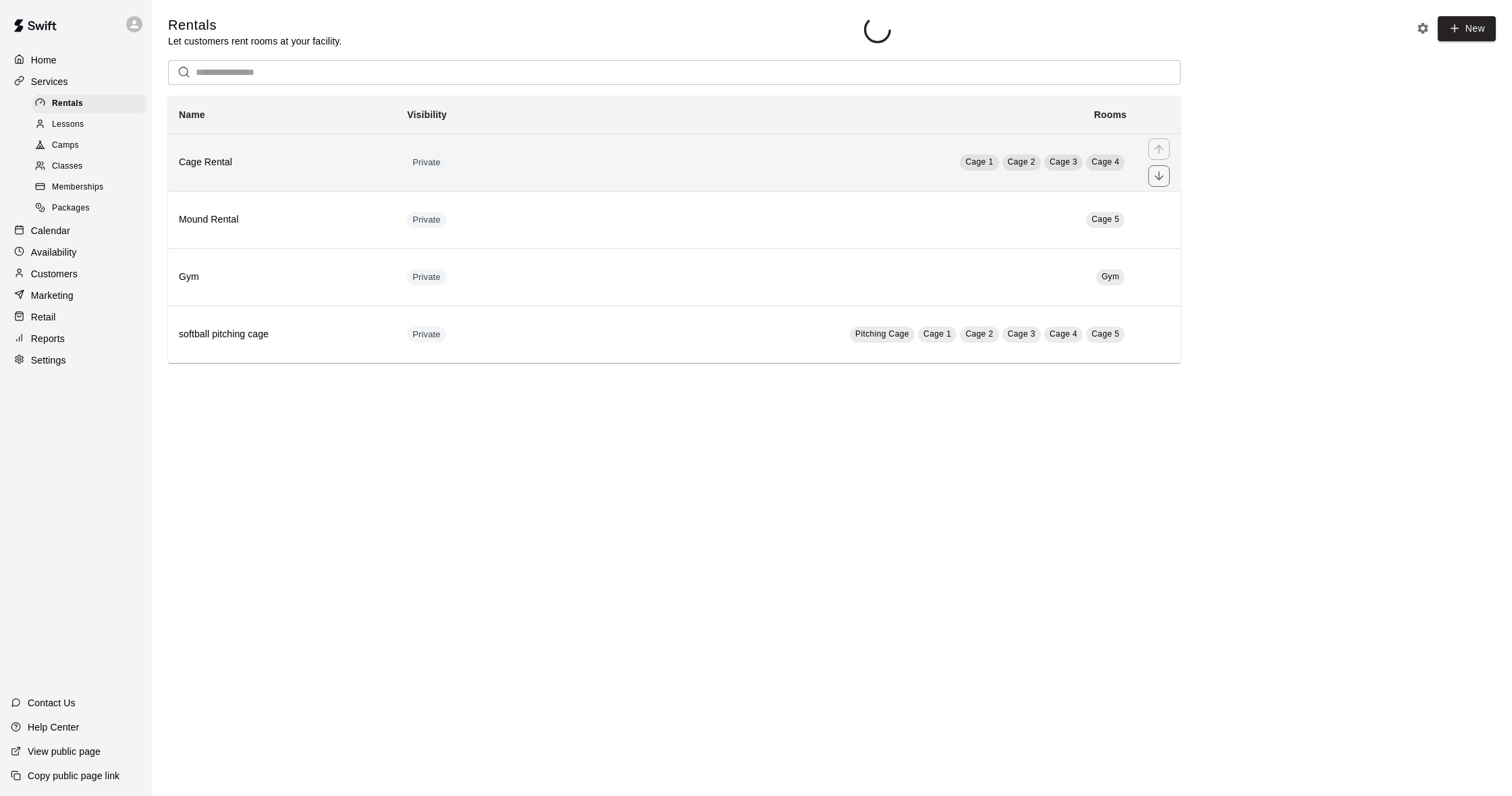
click at [488, 147] on td "Private" at bounding box center [459, 163] width 126 height 58
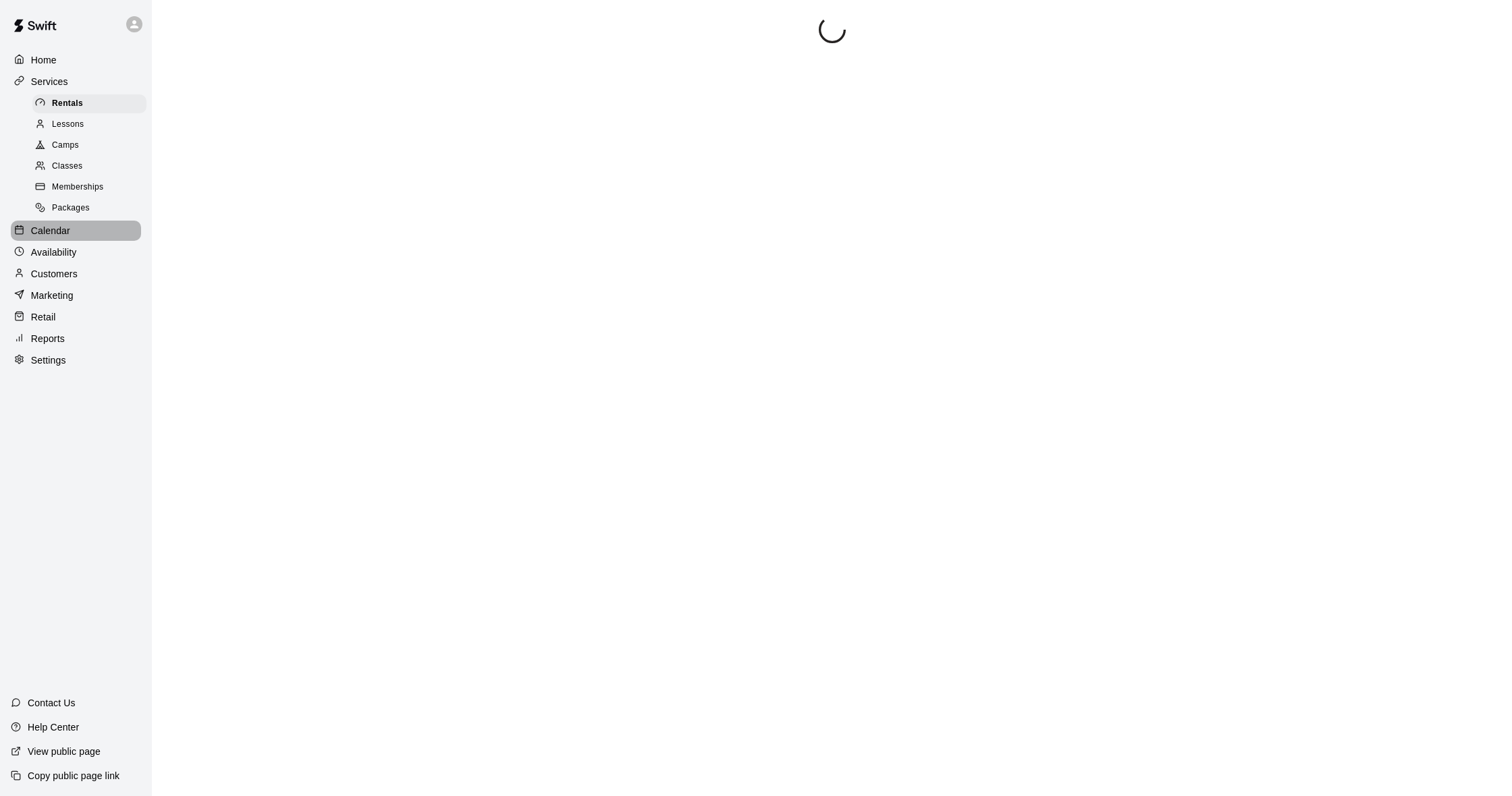
click at [100, 221] on div "Calendar" at bounding box center [75, 231] width 130 height 20
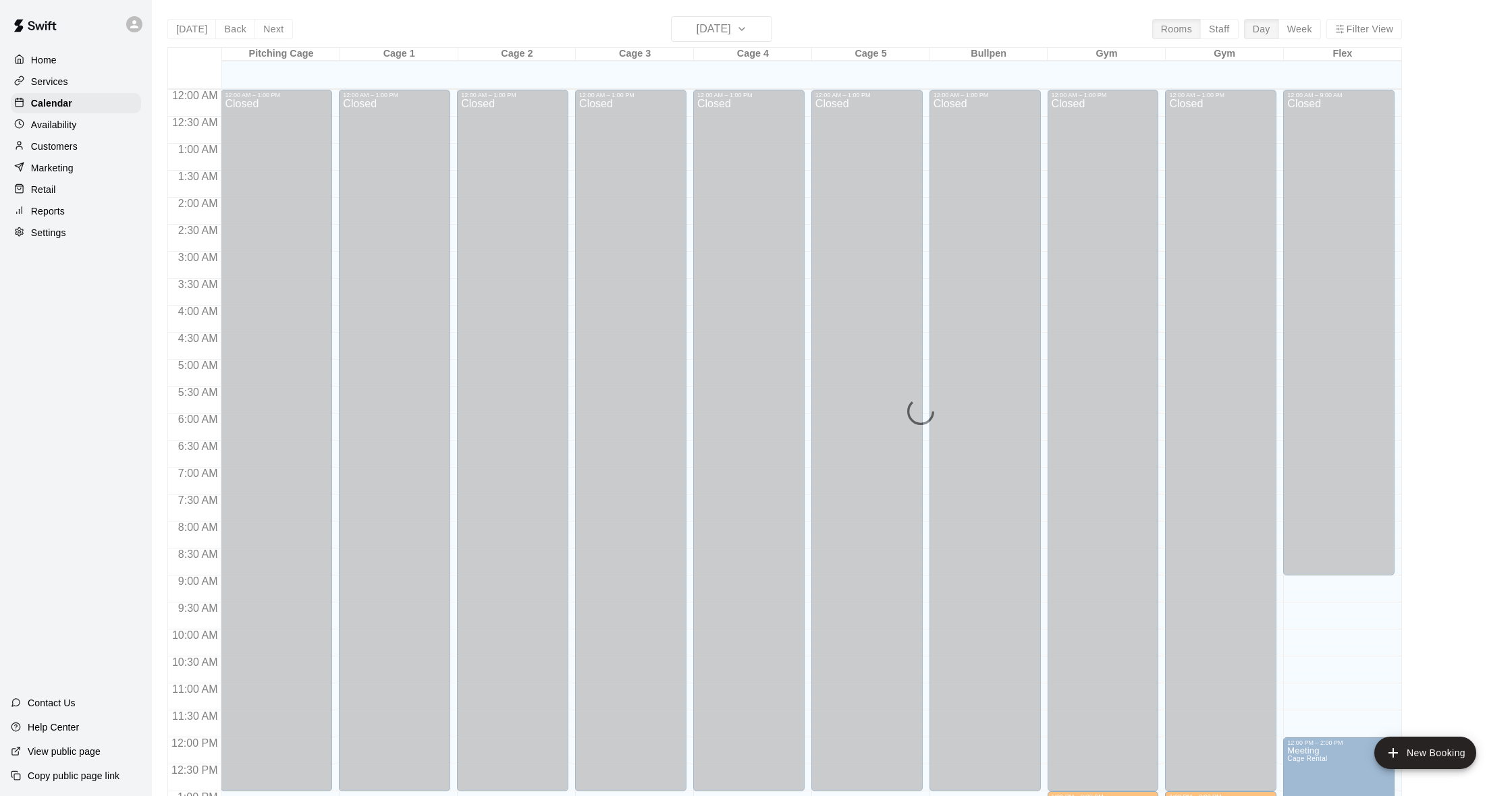
scroll to position [534, 0]
